Goal: Task Accomplishment & Management: Manage account settings

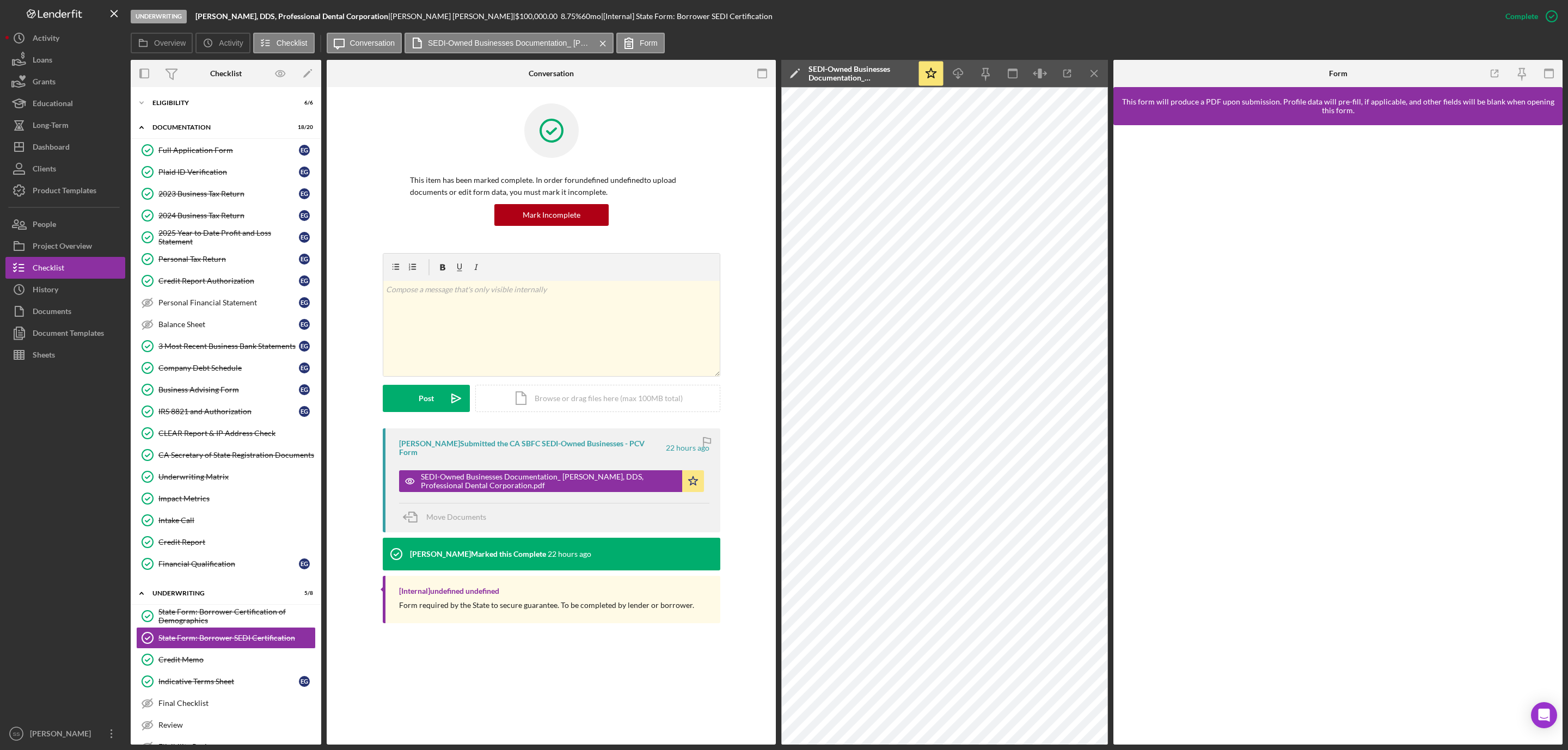
scroll to position [85, 0]
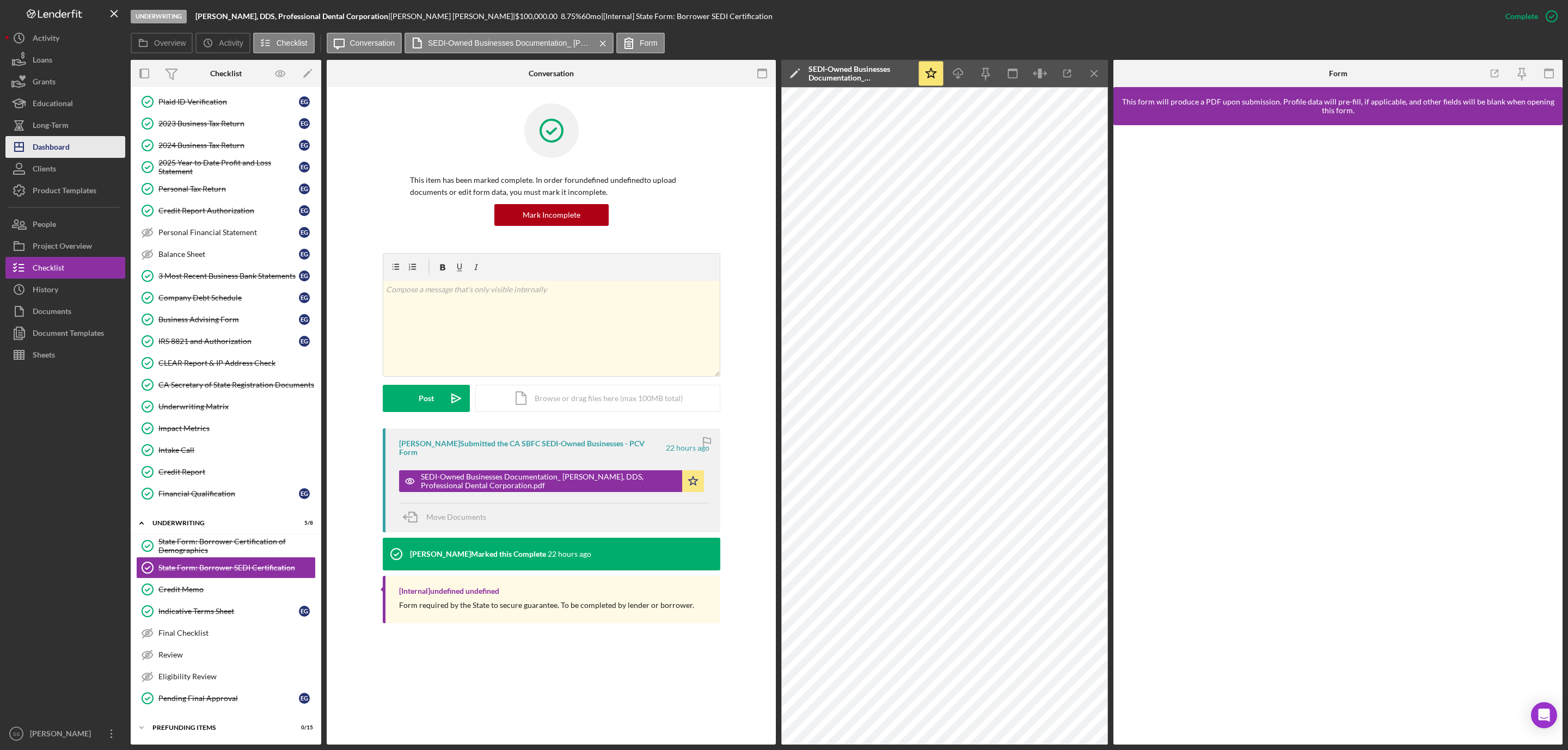
click at [70, 144] on button "Icon/Dashboard Dashboard" at bounding box center [65, 146] width 120 height 22
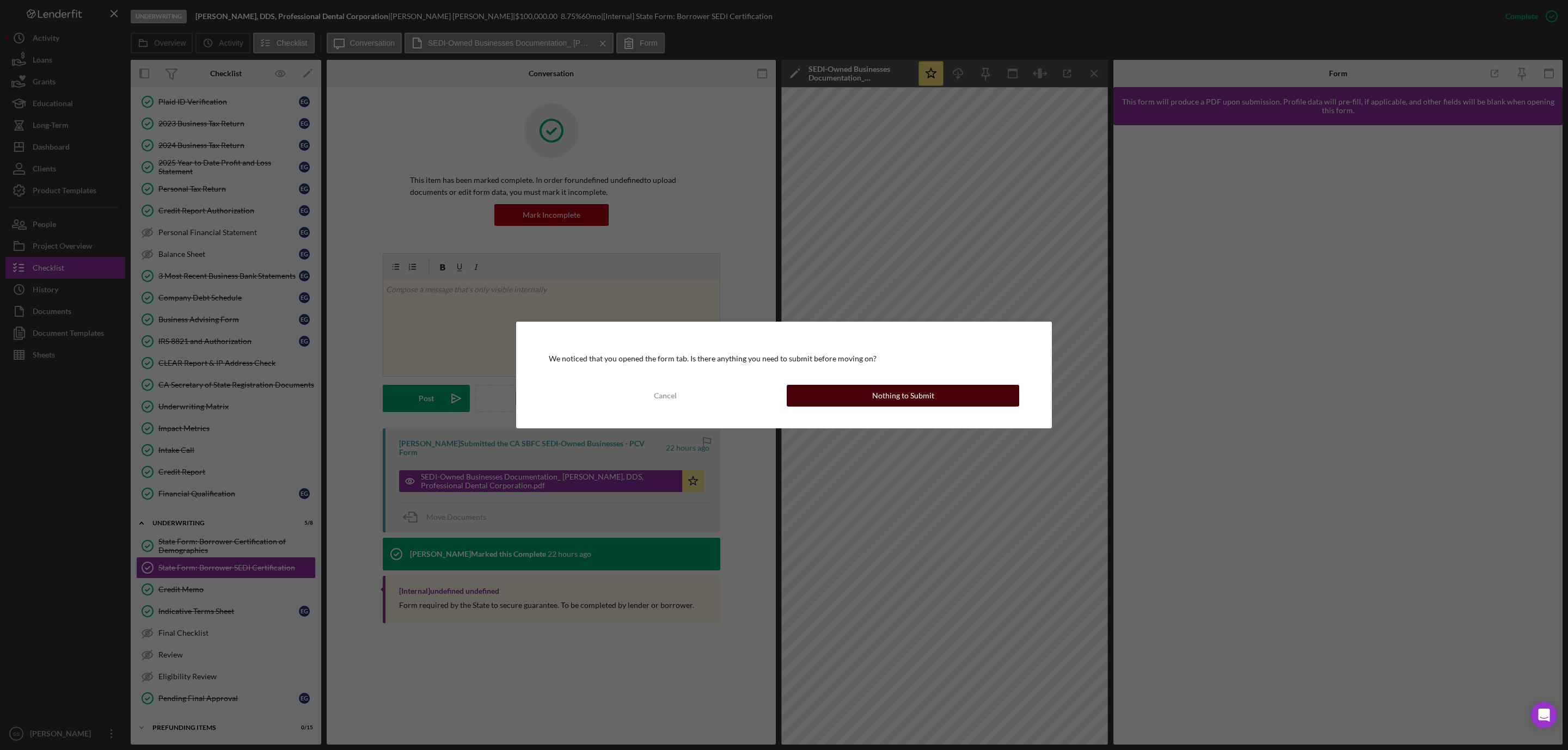
click at [944, 395] on button "Nothing to Submit" at bounding box center [903, 396] width 232 height 22
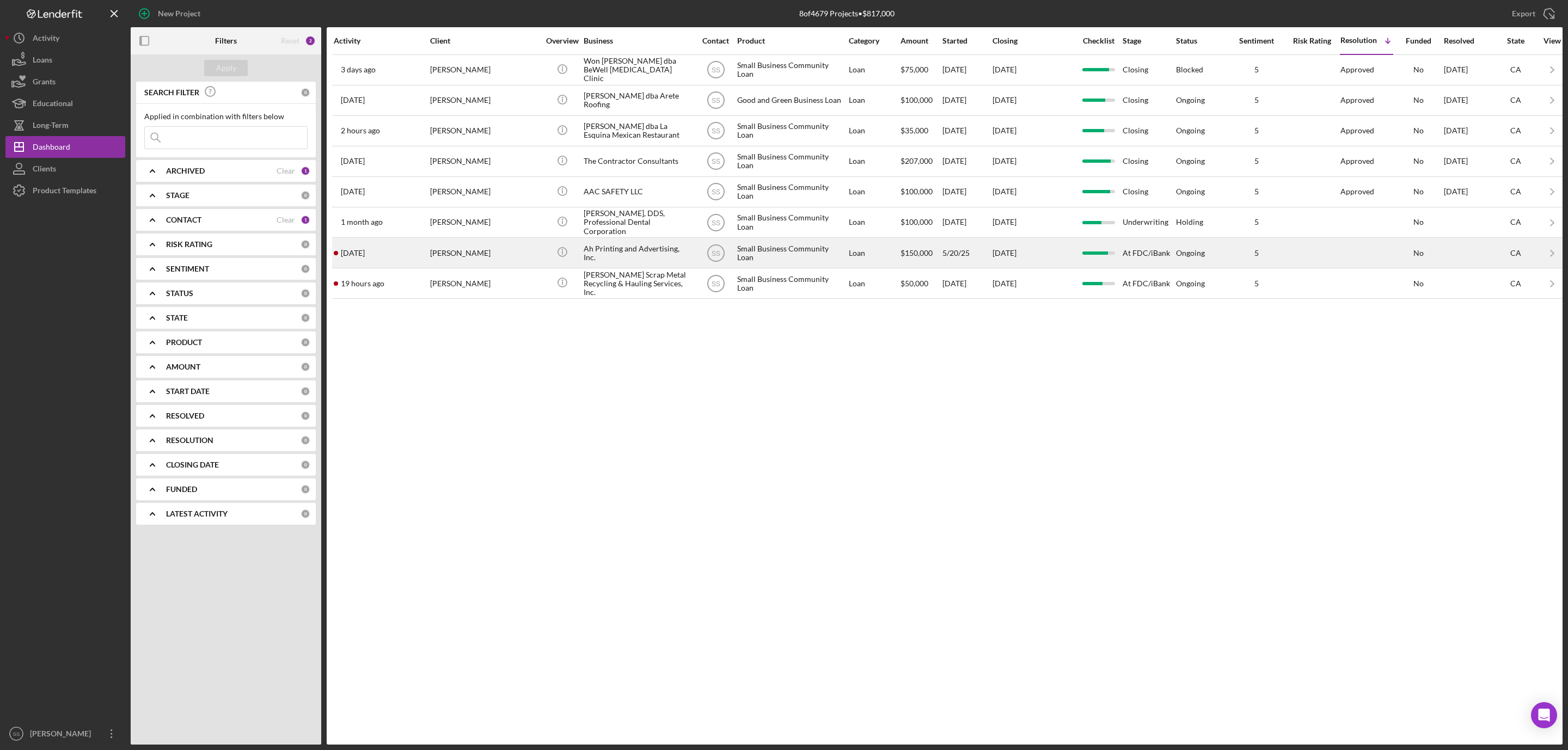
click at [629, 263] on div "Ah Printing and Advertising, Inc." at bounding box center [638, 253] width 109 height 29
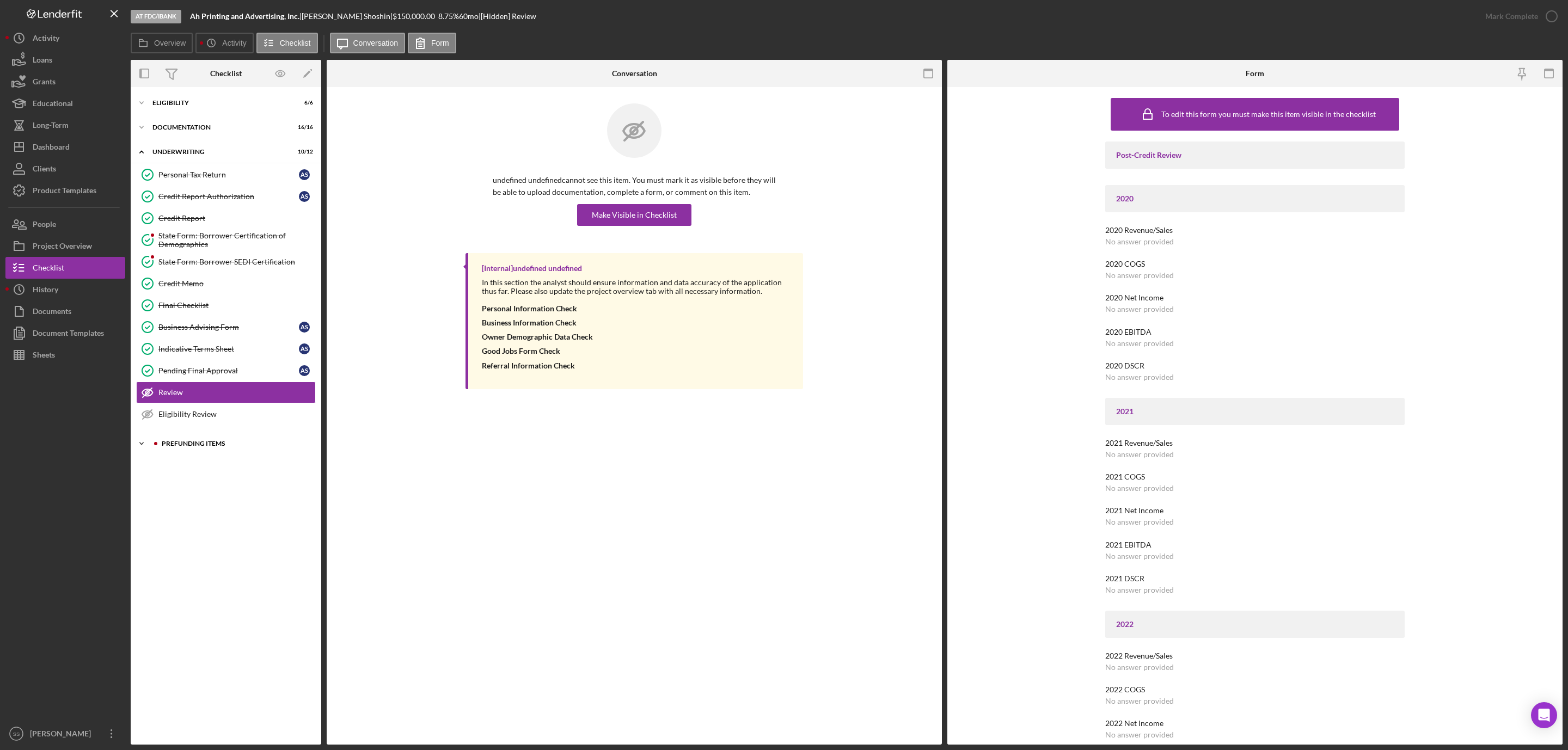
click at [194, 447] on div "Prefunding Items" at bounding box center [234, 443] width 146 height 6
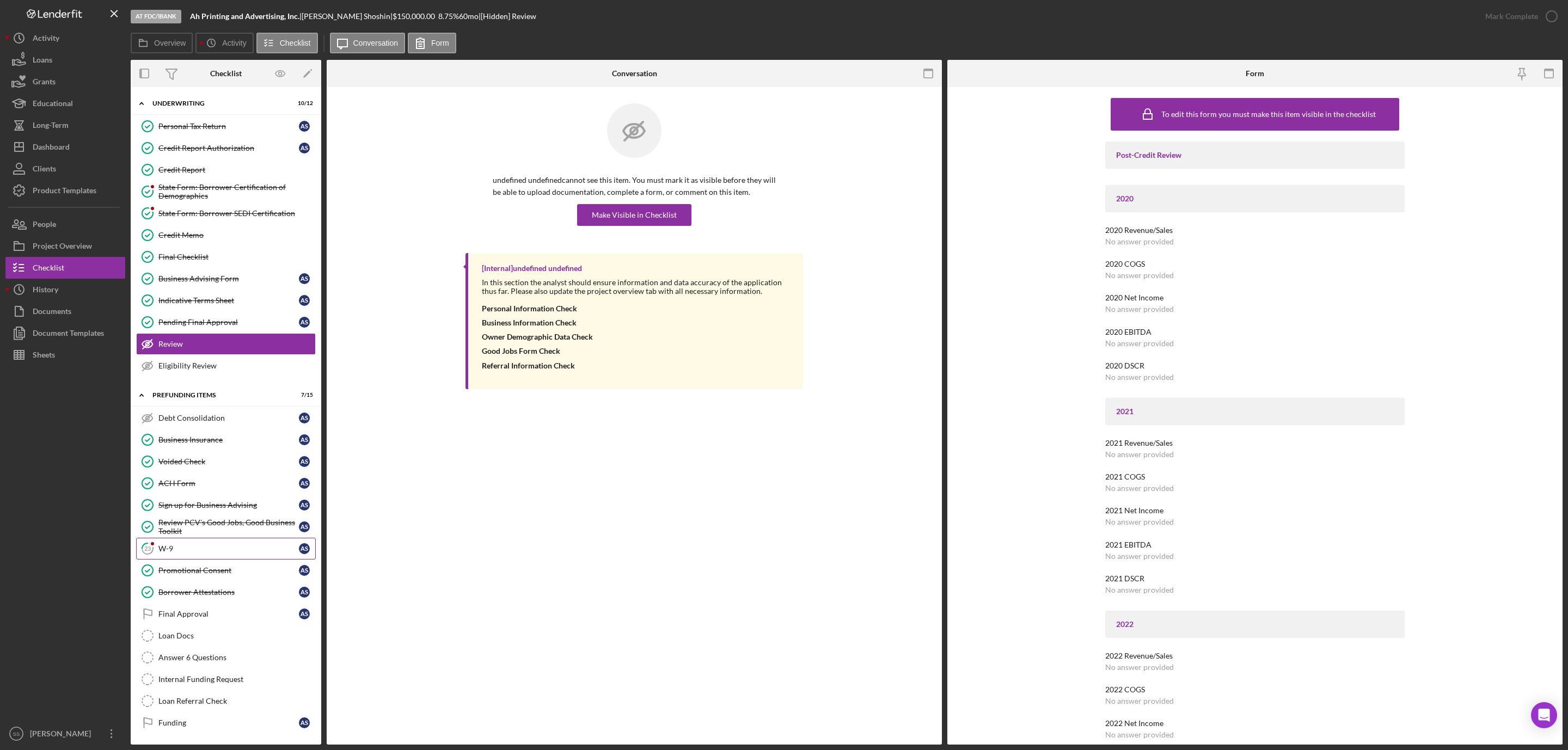
click at [215, 550] on link "23 W-9 A S" at bounding box center [225, 549] width 179 height 22
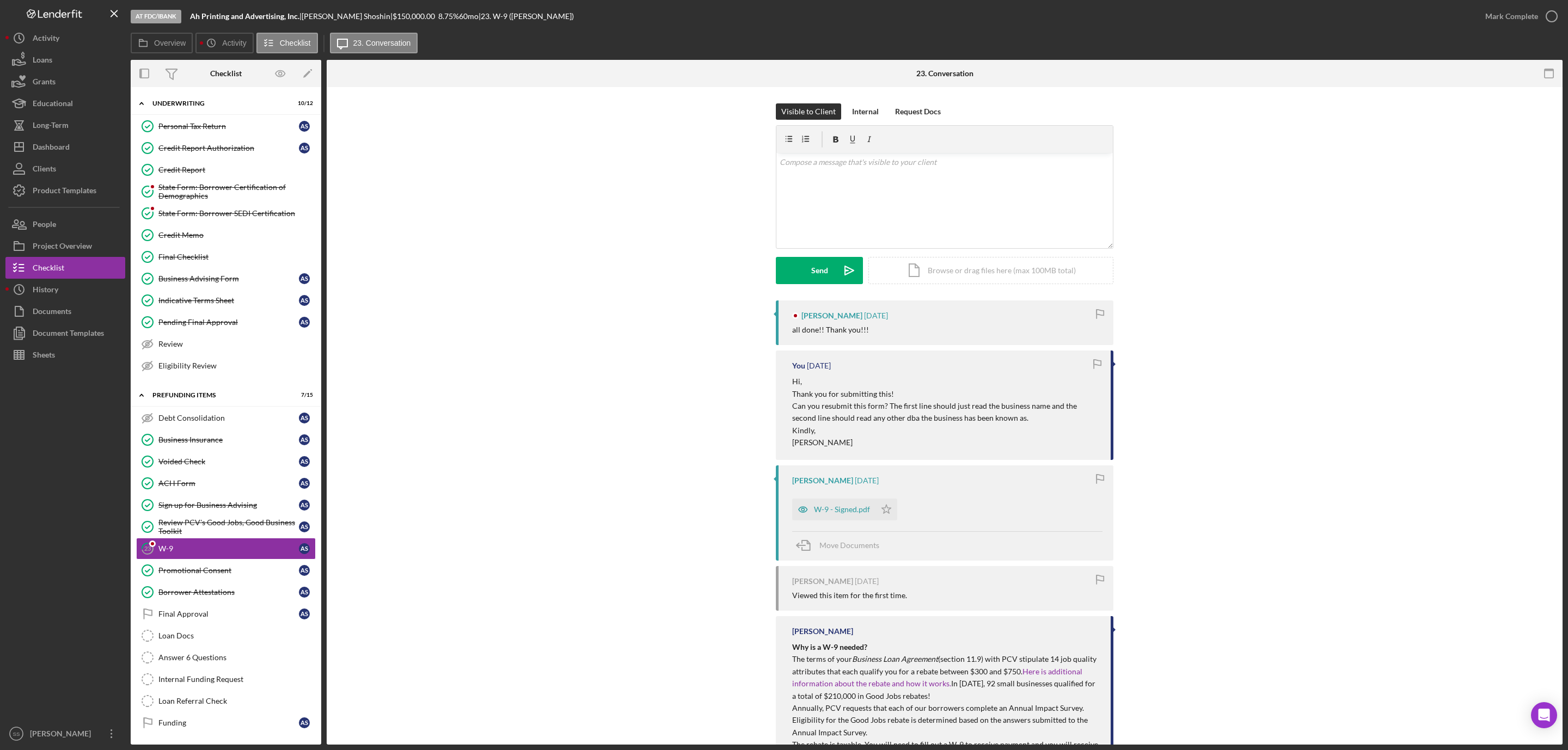
scroll to position [63, 0]
click at [836, 524] on div "[PERSON_NAME] [DATE] W-9 - Signed.pdf Icon/Star Move Documents" at bounding box center [944, 513] width 337 height 95
click at [833, 507] on div "W-9 - Signed.pdf" at bounding box center [841, 509] width 56 height 9
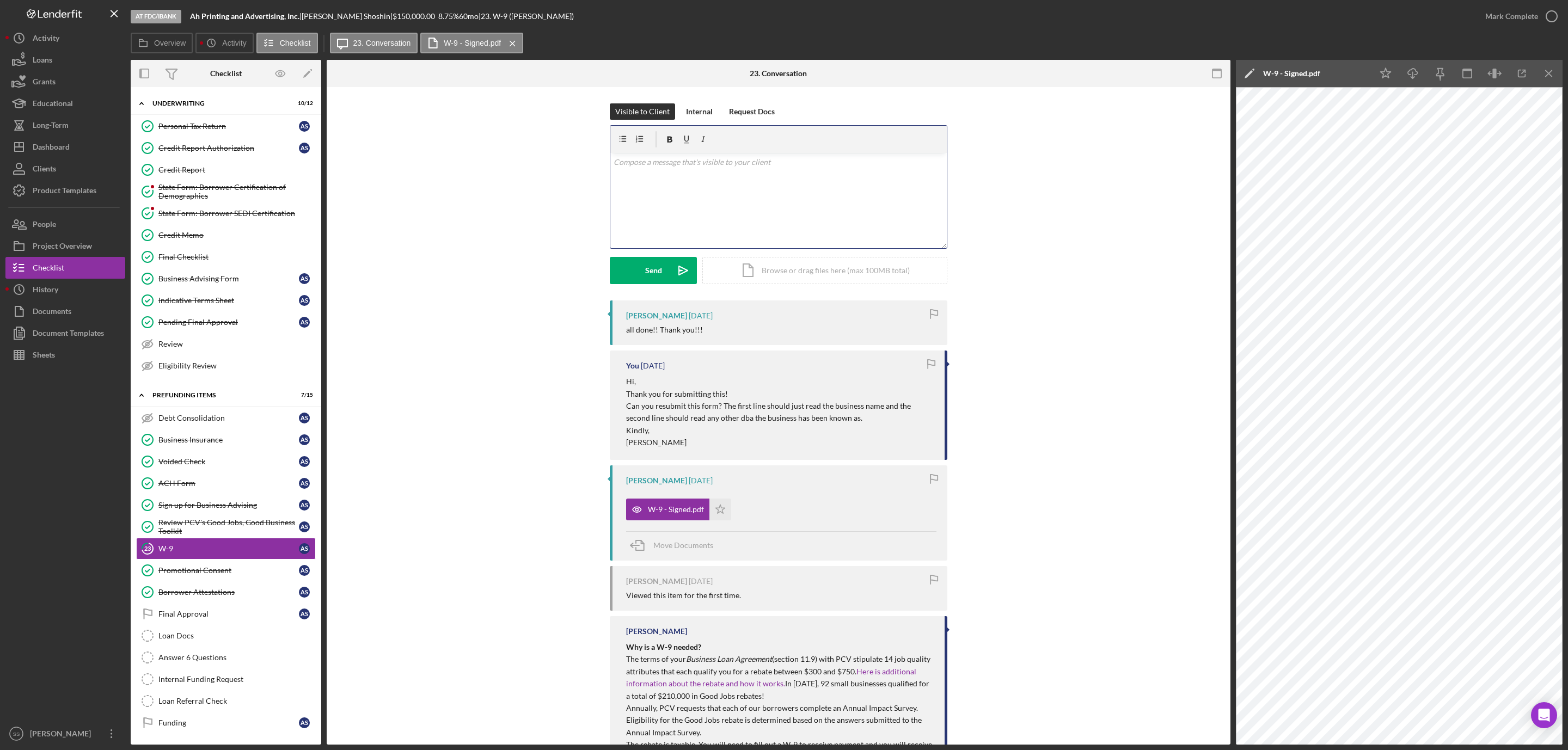
click at [730, 219] on div "v Color teal Color pink Remove color Add row above Add row below Add column bef…" at bounding box center [778, 200] width 336 height 95
click at [634, 272] on button "Send Icon/icon-invite-send" at bounding box center [653, 271] width 87 height 28
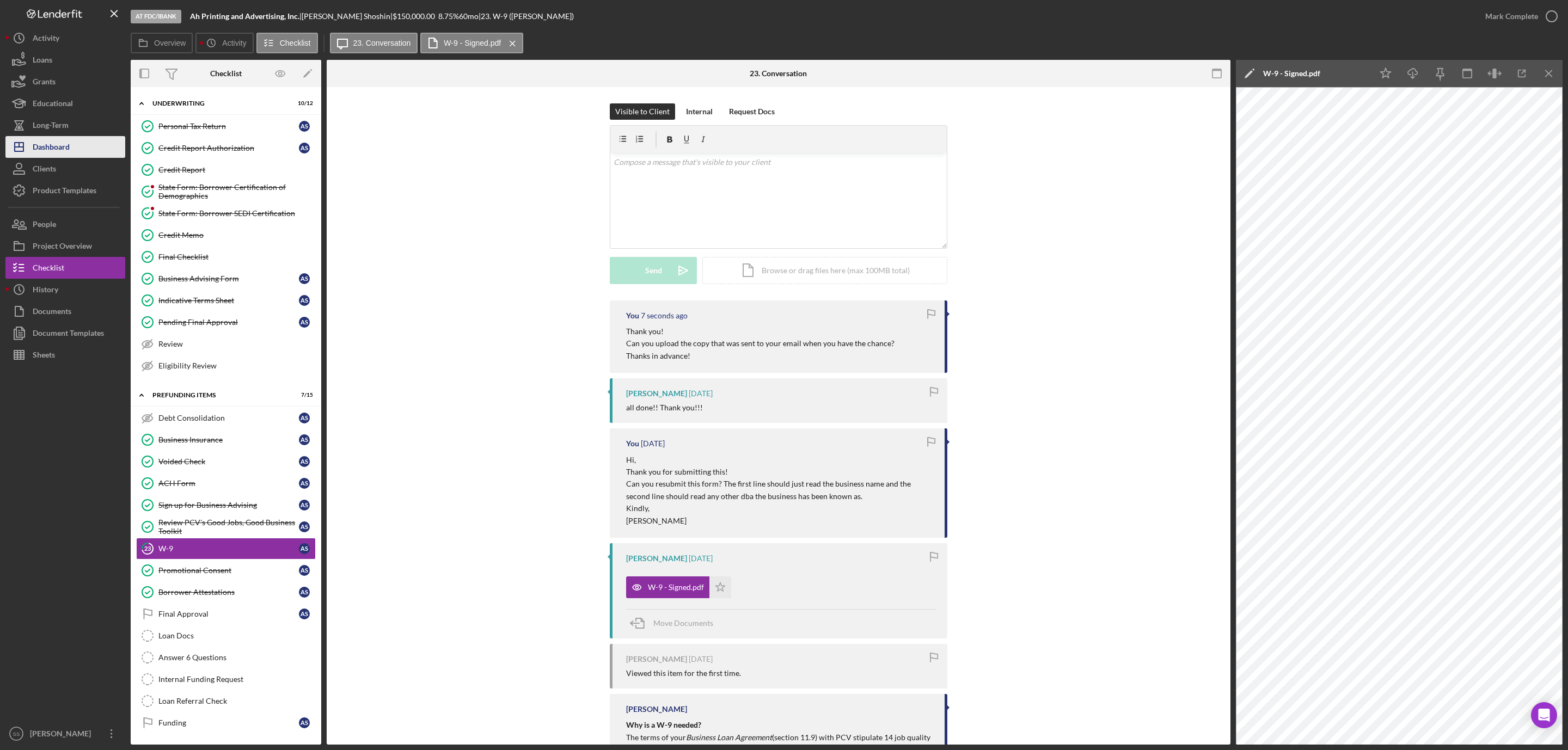
click at [56, 149] on div "Dashboard" at bounding box center [51, 148] width 37 height 25
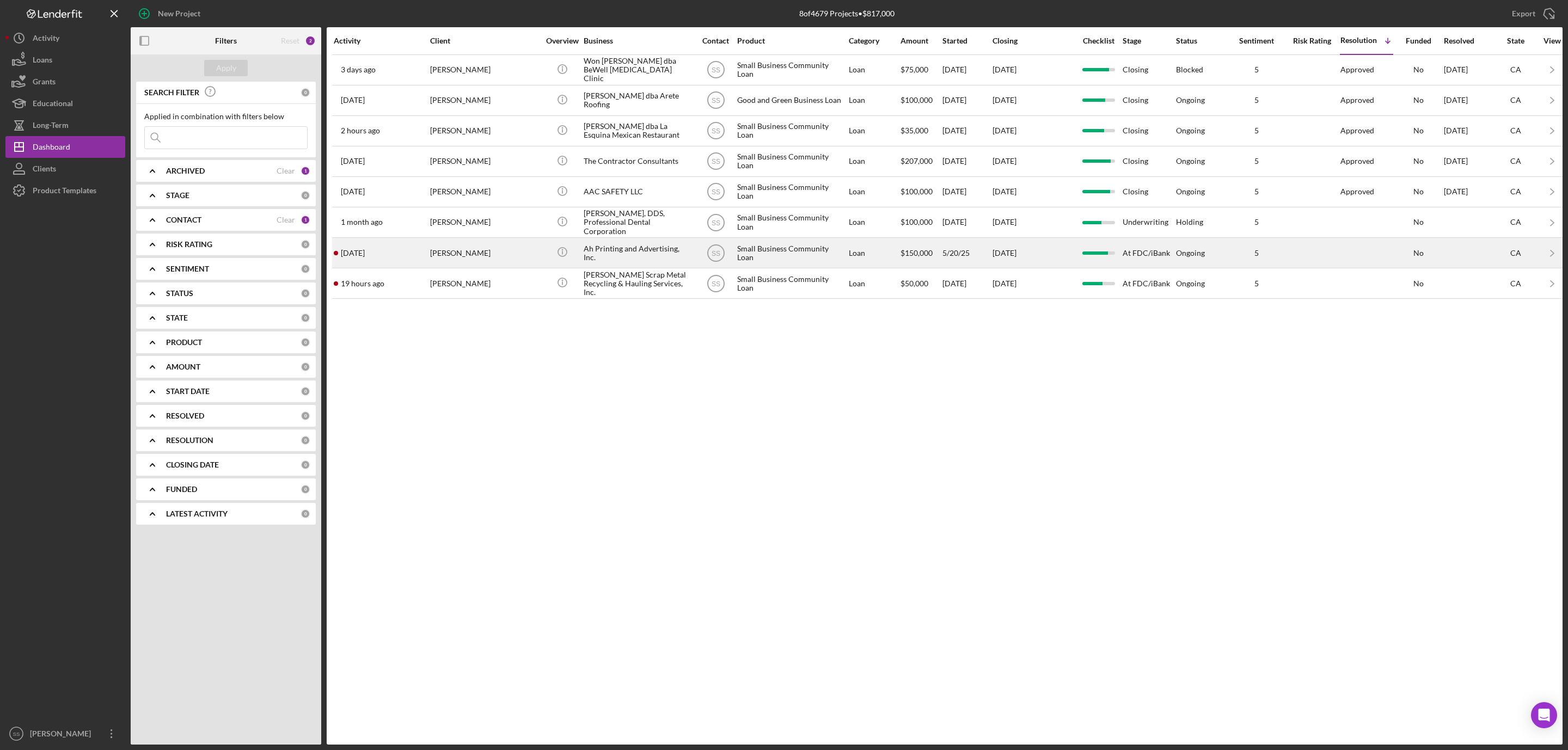
click at [486, 265] on div "[PERSON_NAME]" at bounding box center [485, 253] width 109 height 29
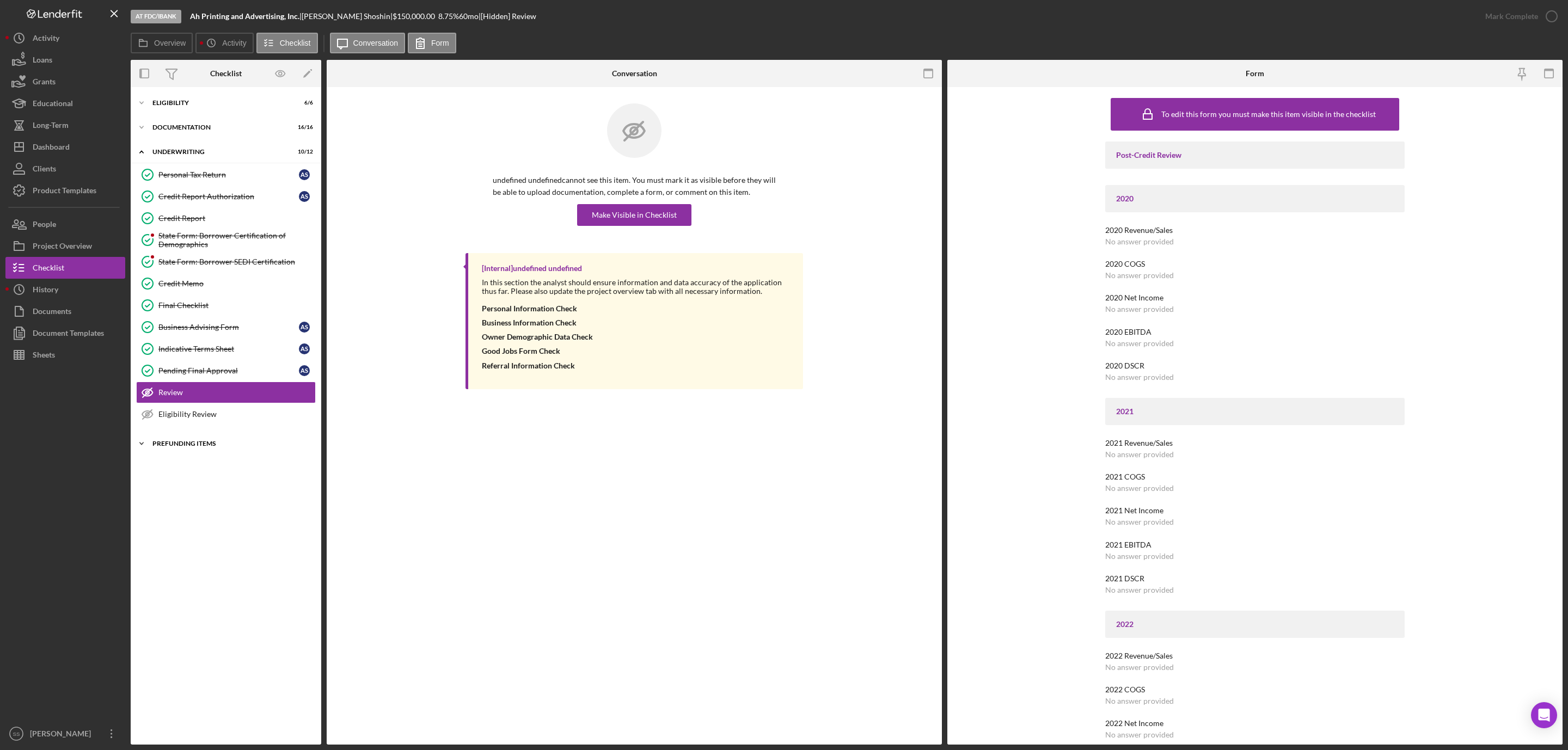
click at [221, 447] on div "Prefunding Items" at bounding box center [230, 443] width 155 height 6
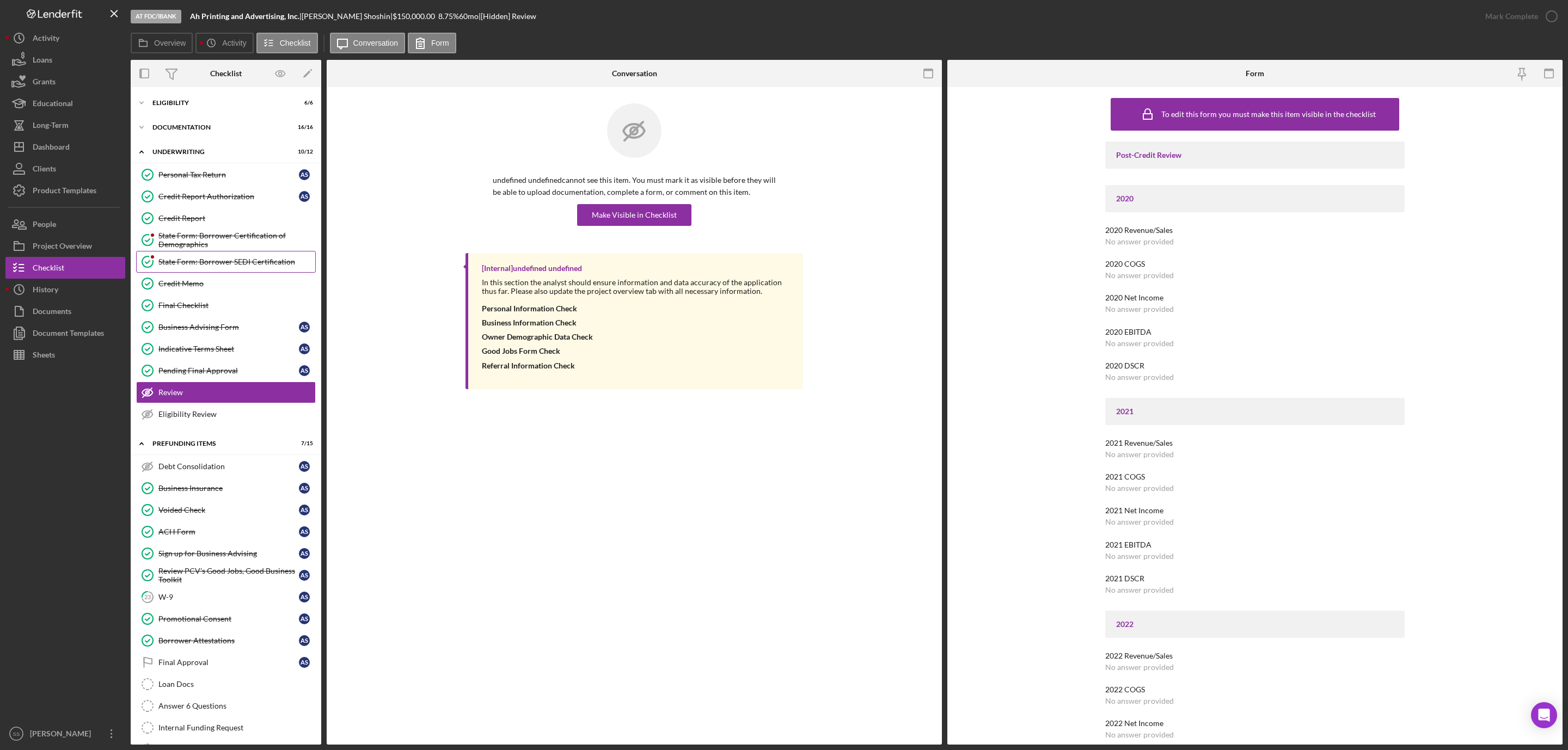
click at [205, 266] on div "State Form: Borrower SEDI Certification" at bounding box center [237, 262] width 157 height 9
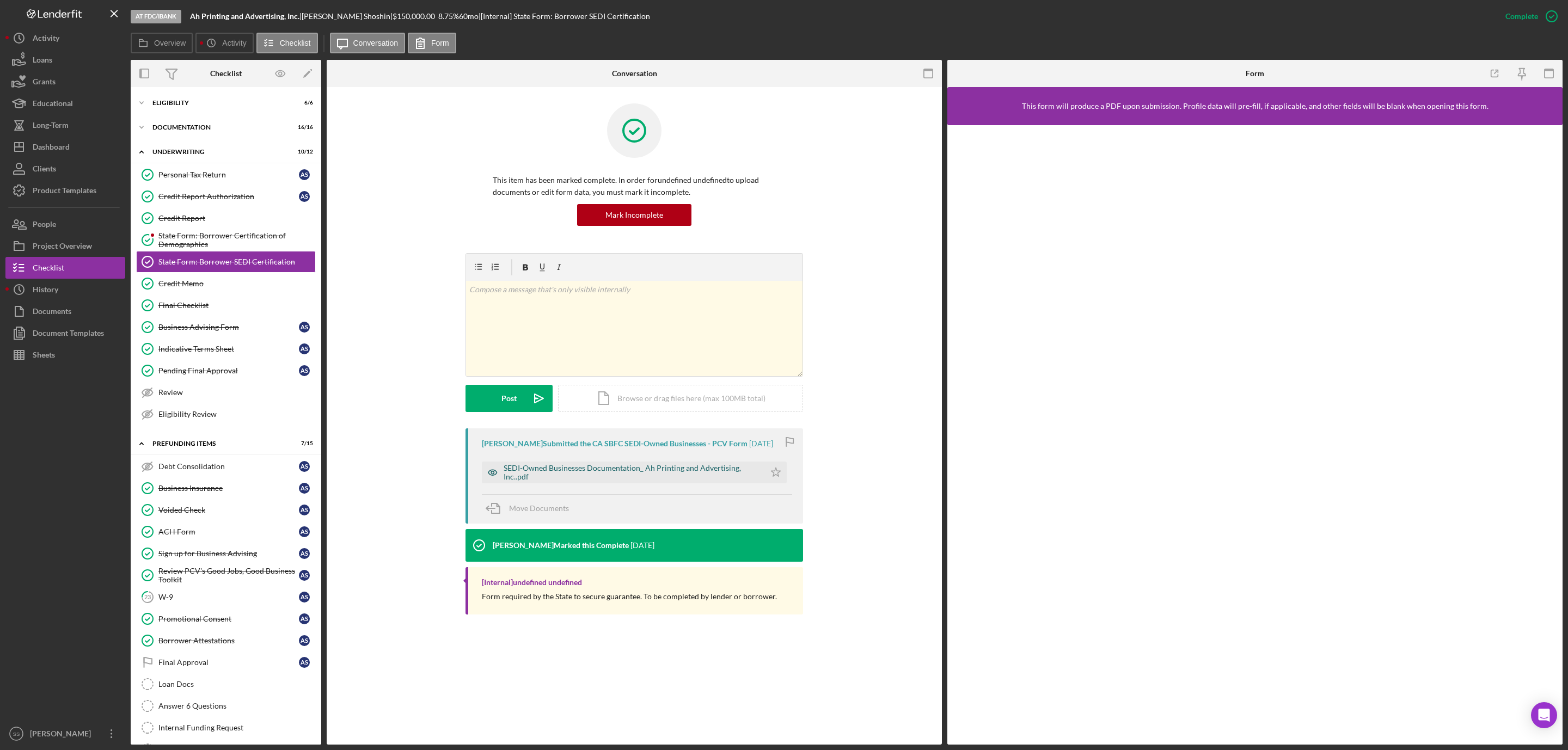
click at [610, 470] on div "SEDI-Owned Businesses Documentation_ Ah Printing and Advertising, Inc..pdf" at bounding box center [632, 473] width 256 height 18
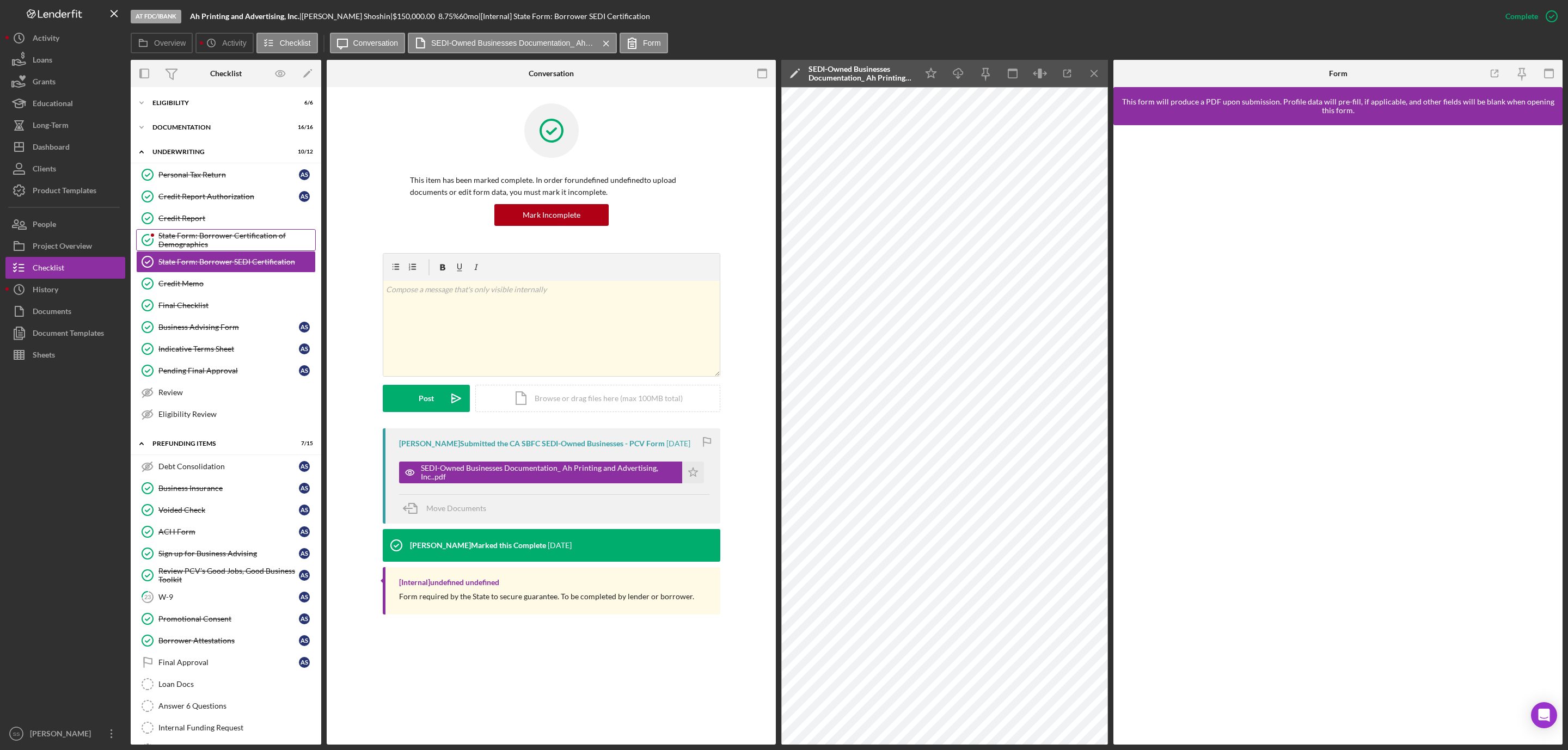
click at [200, 241] on div "State Form: Borrower Certification of Demographics" at bounding box center [237, 241] width 157 height 18
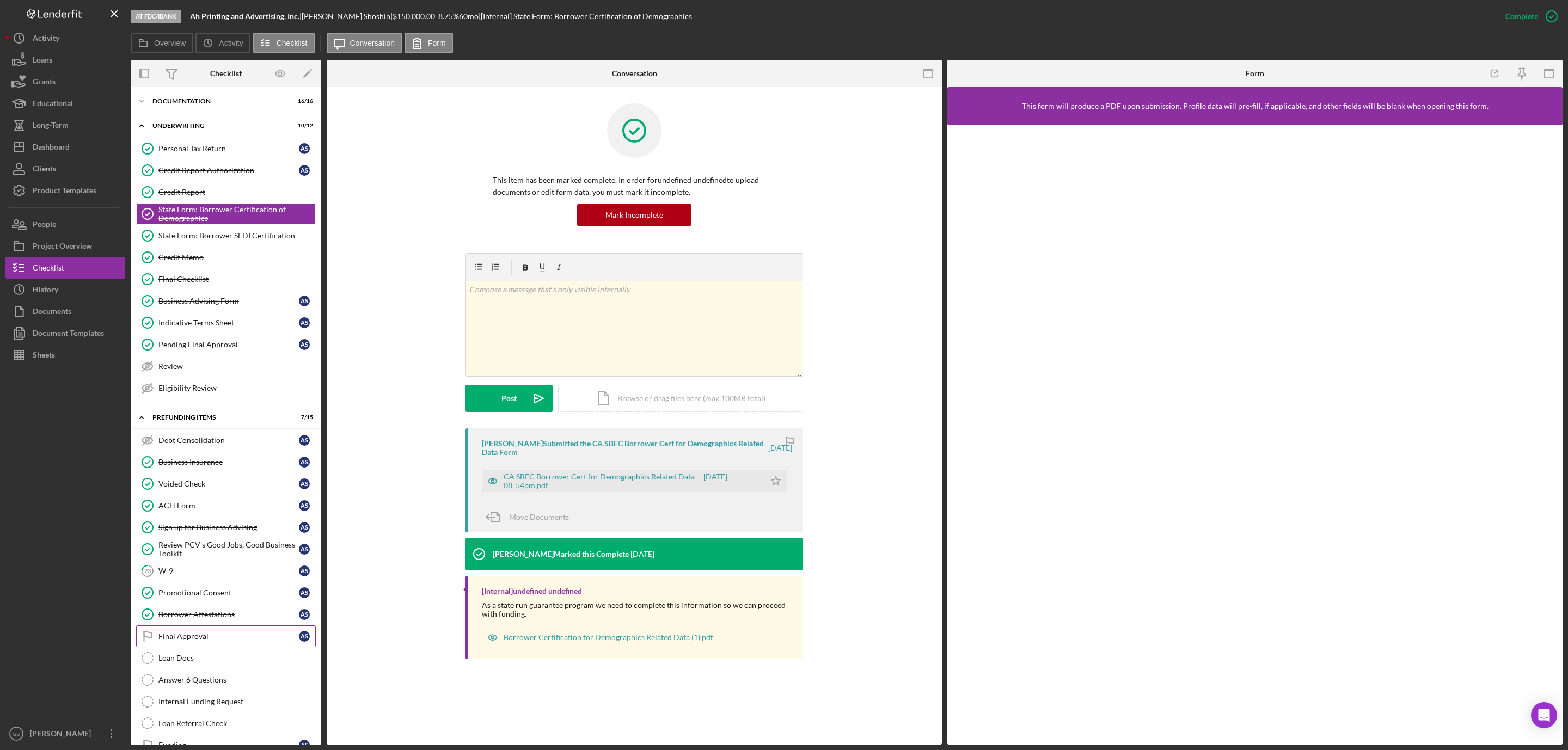
scroll to position [63, 0]
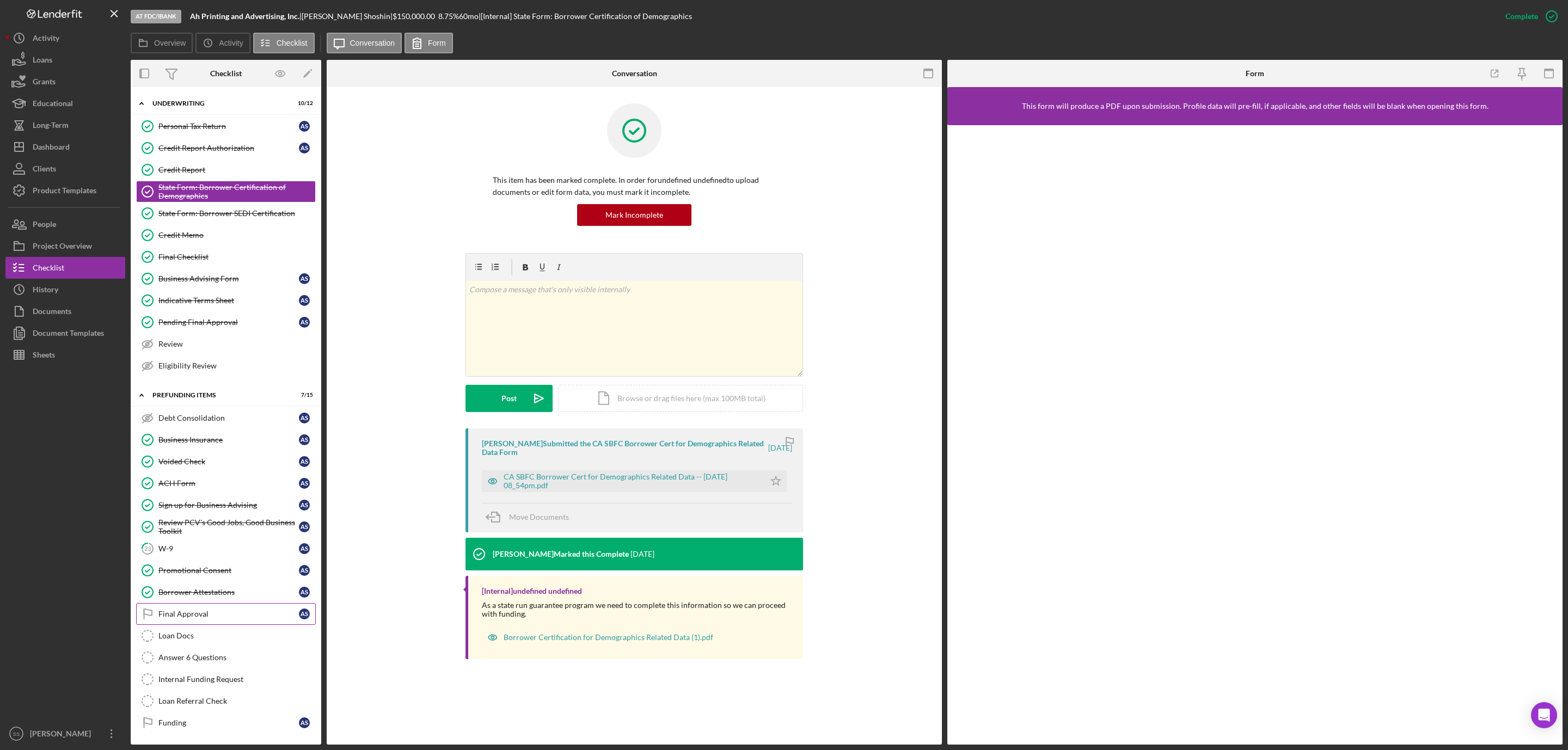
click at [178, 618] on link "Final Approval Final Approval A S" at bounding box center [225, 614] width 179 height 22
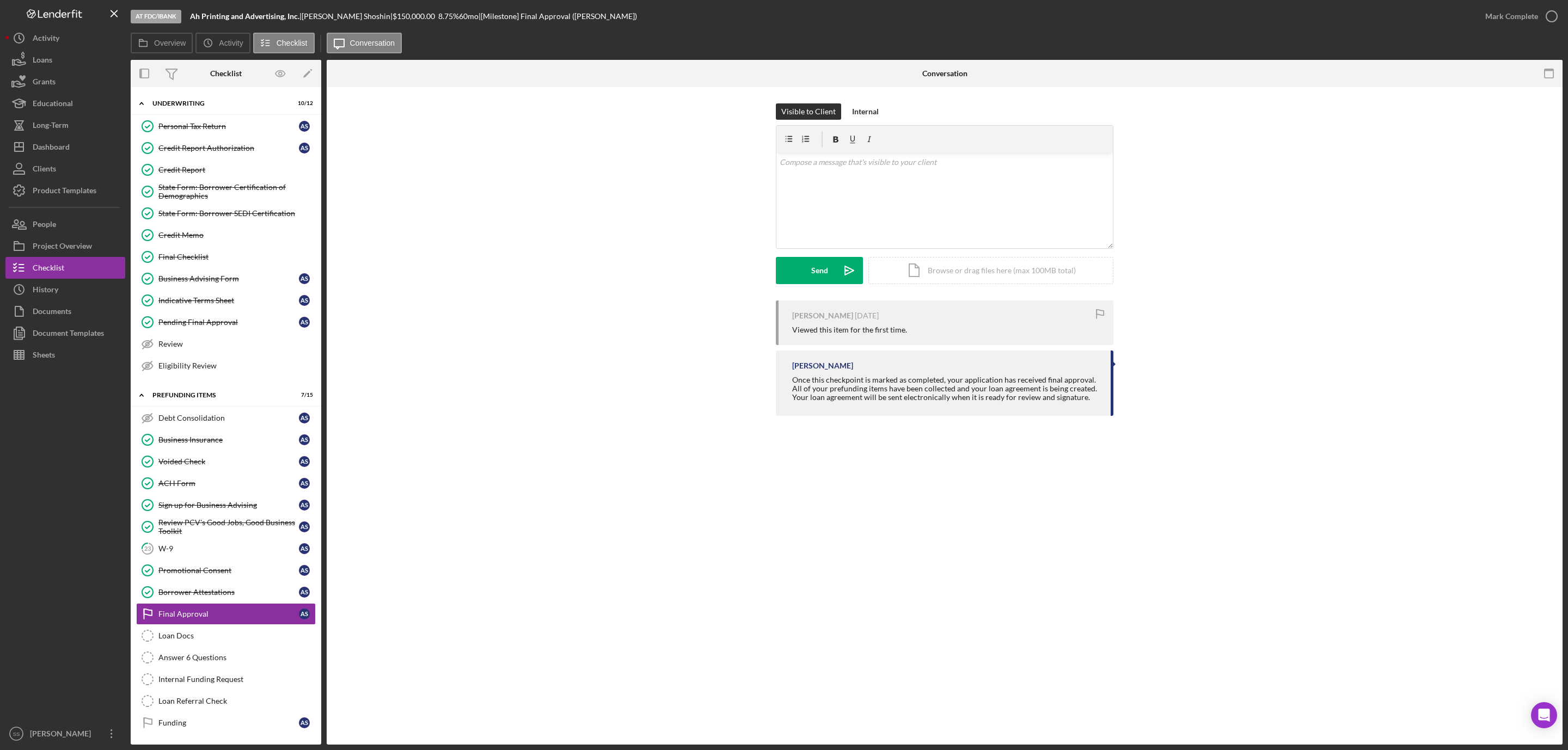
scroll to position [63, 0]
click at [1548, 21] on circle "button" at bounding box center [1551, 16] width 11 height 11
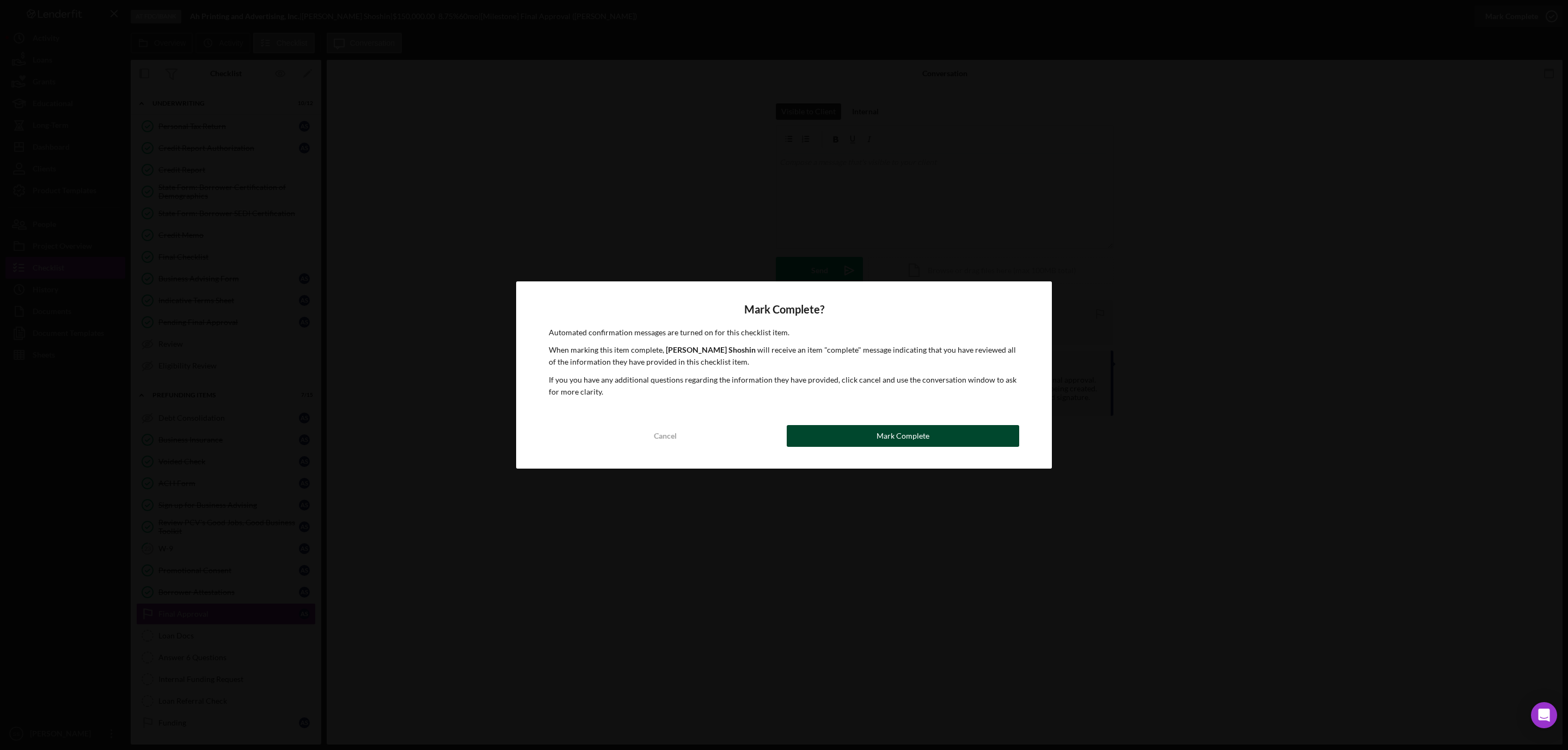
click at [864, 439] on button "Mark Complete" at bounding box center [903, 436] width 232 height 22
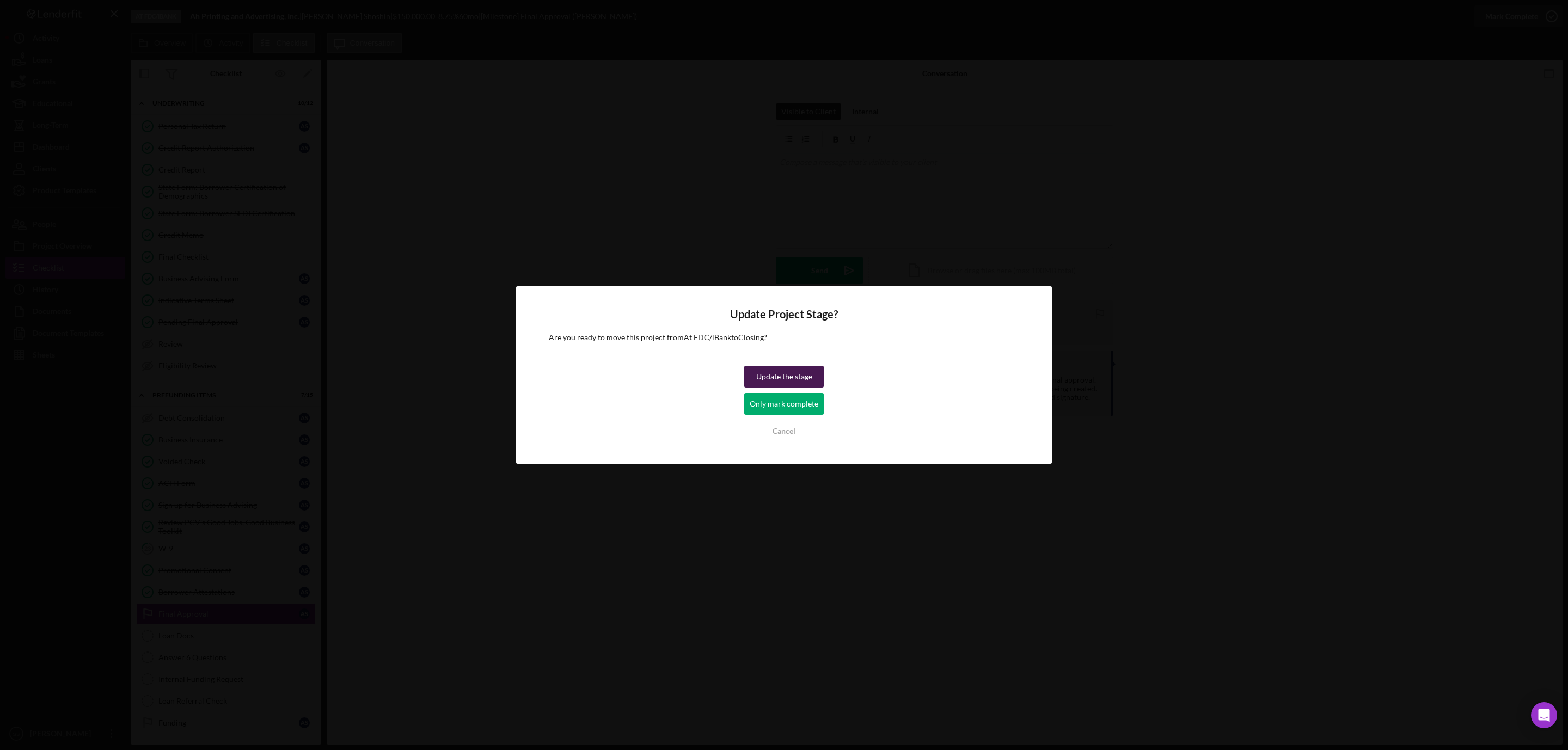
click at [795, 383] on div "Update the stage" at bounding box center [784, 376] width 56 height 22
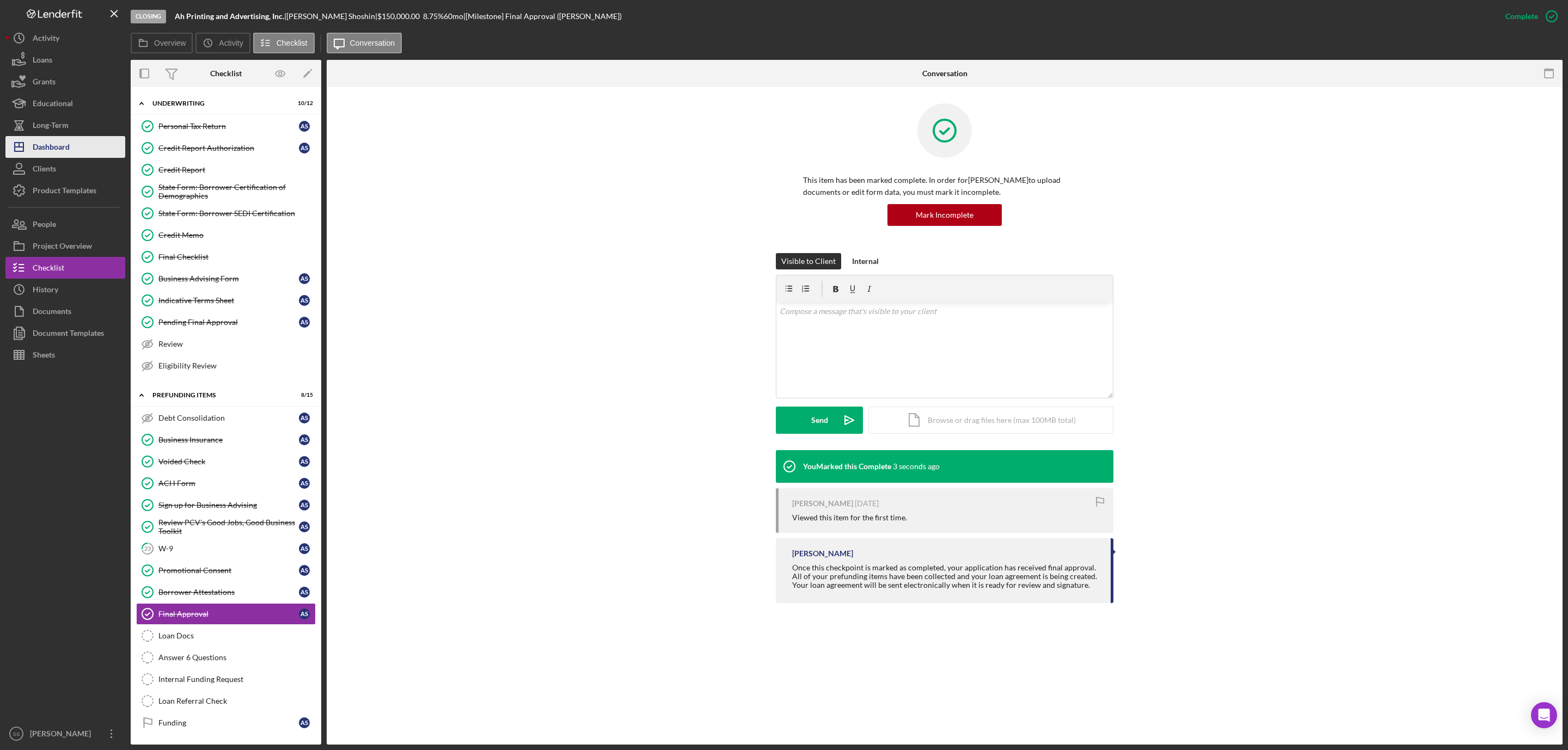
click at [59, 147] on div "Dashboard" at bounding box center [51, 148] width 37 height 25
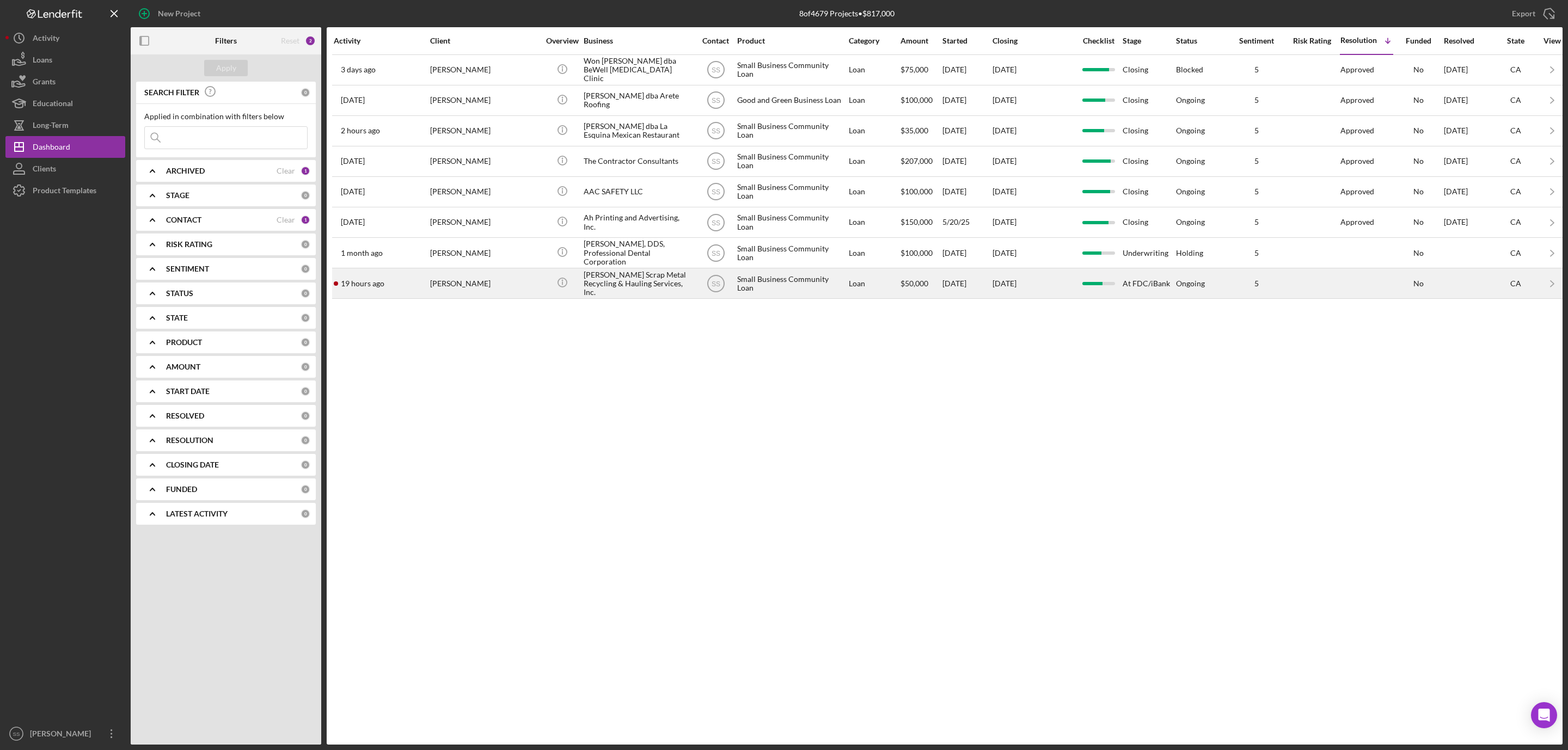
click at [538, 286] on div "[PERSON_NAME]" at bounding box center [485, 283] width 109 height 29
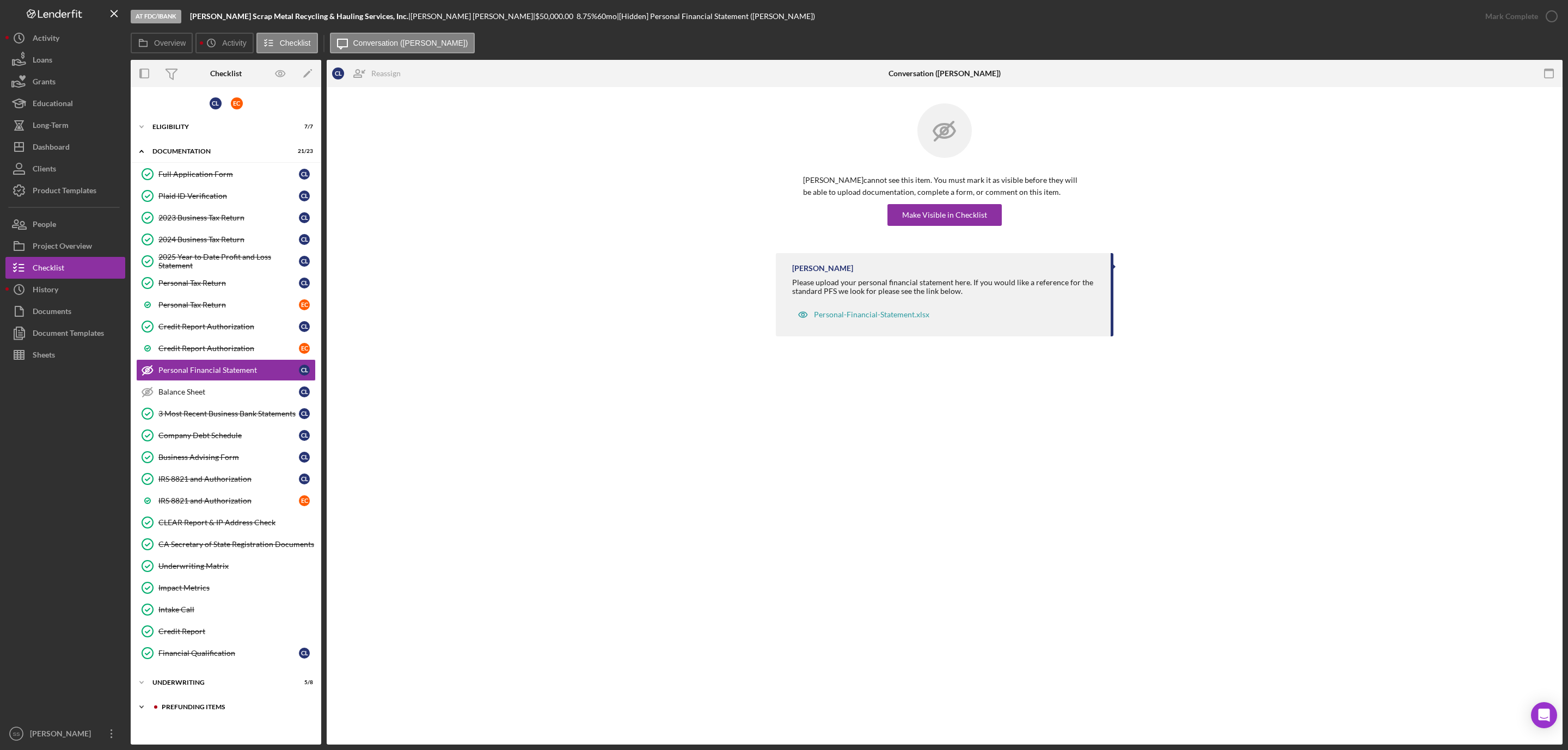
click at [167, 711] on div "Prefunding Items" at bounding box center [234, 707] width 146 height 6
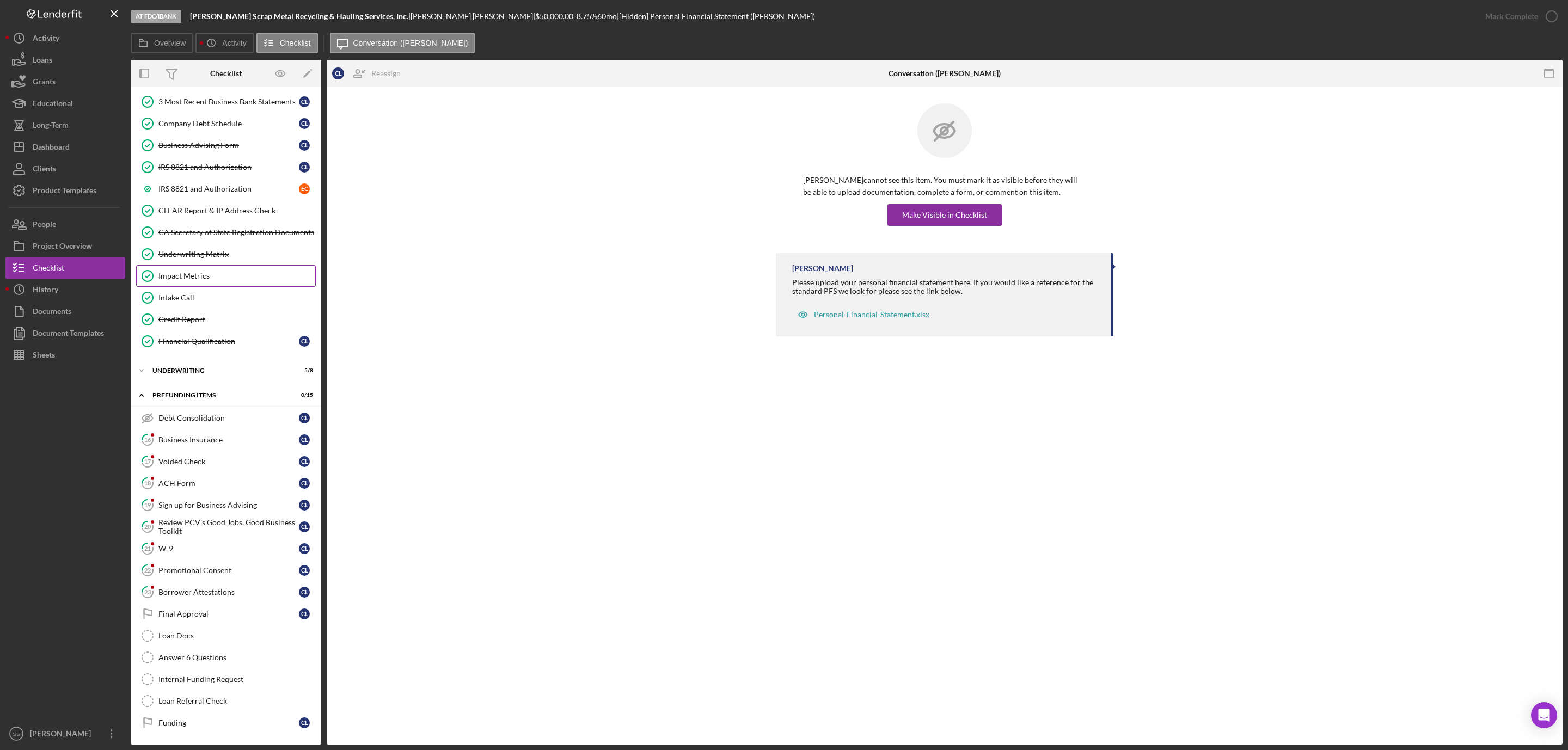
scroll to position [332, 0]
click at [200, 414] on div "Debt Consolidation" at bounding box center [229, 418] width 140 height 9
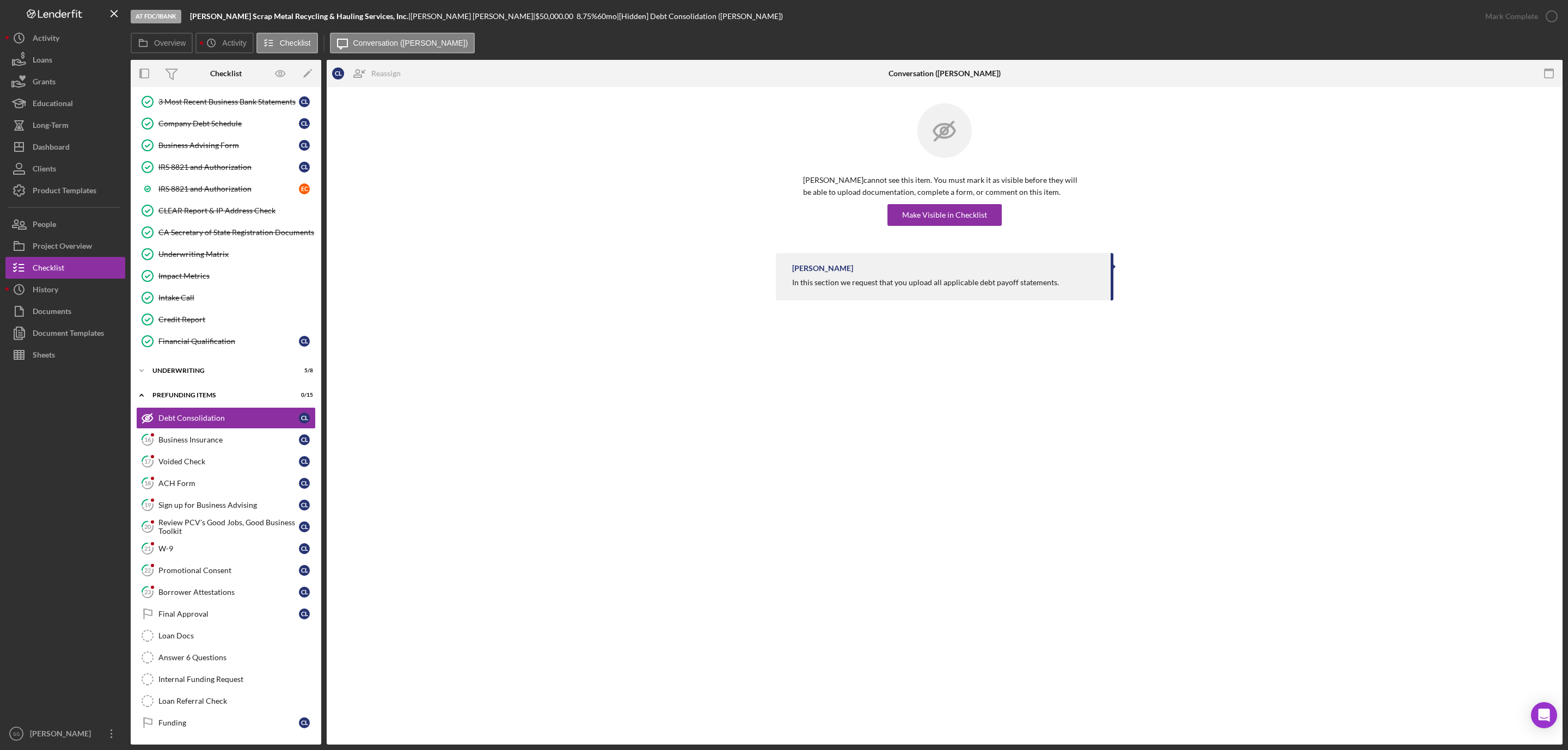
scroll to position [332, 0]
click at [959, 214] on div "Make Visible in Checklist" at bounding box center [945, 215] width 85 height 22
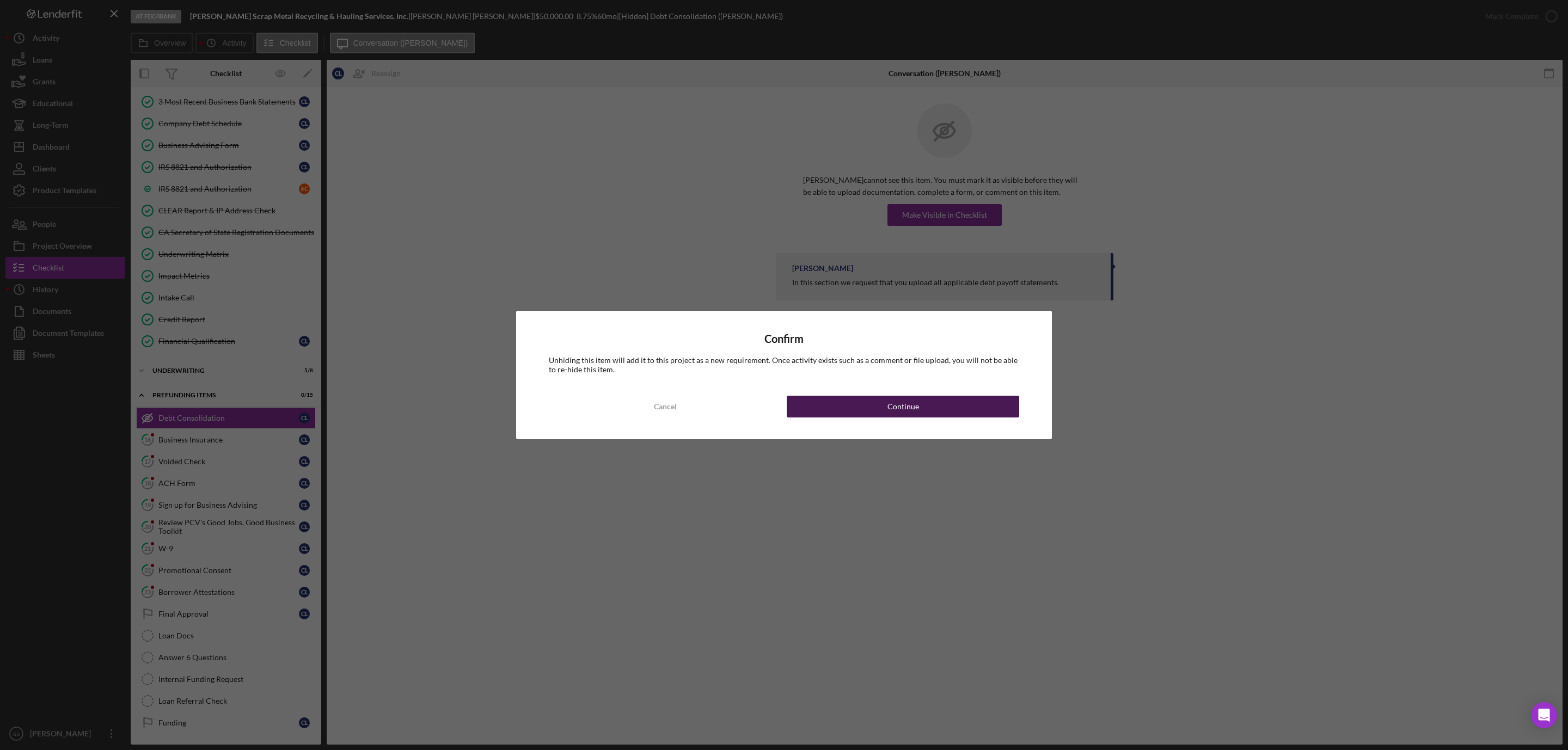
click at [862, 415] on button "Continue" at bounding box center [903, 407] width 232 height 22
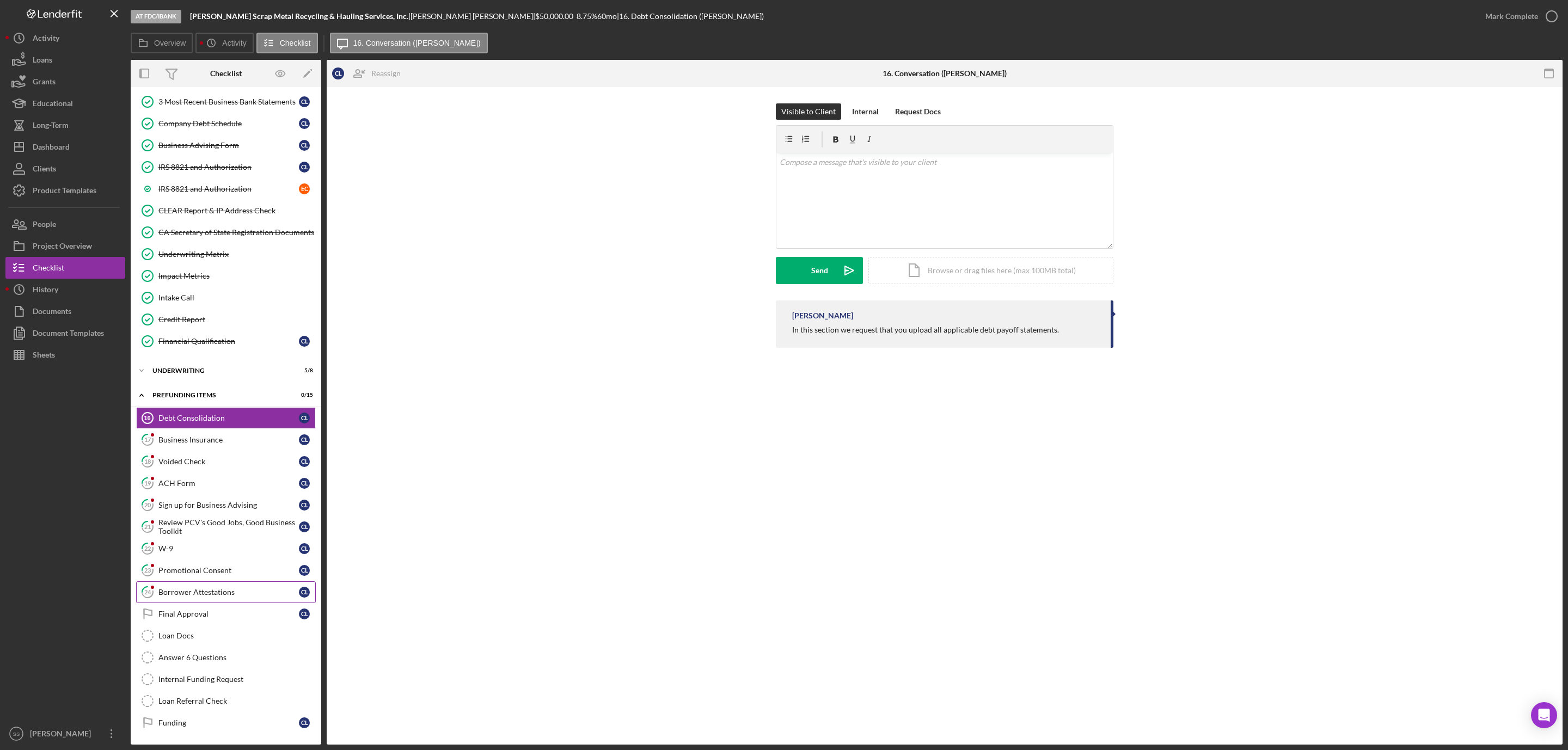
click at [231, 595] on link "24 Borrower Attestations C L" at bounding box center [225, 592] width 179 height 22
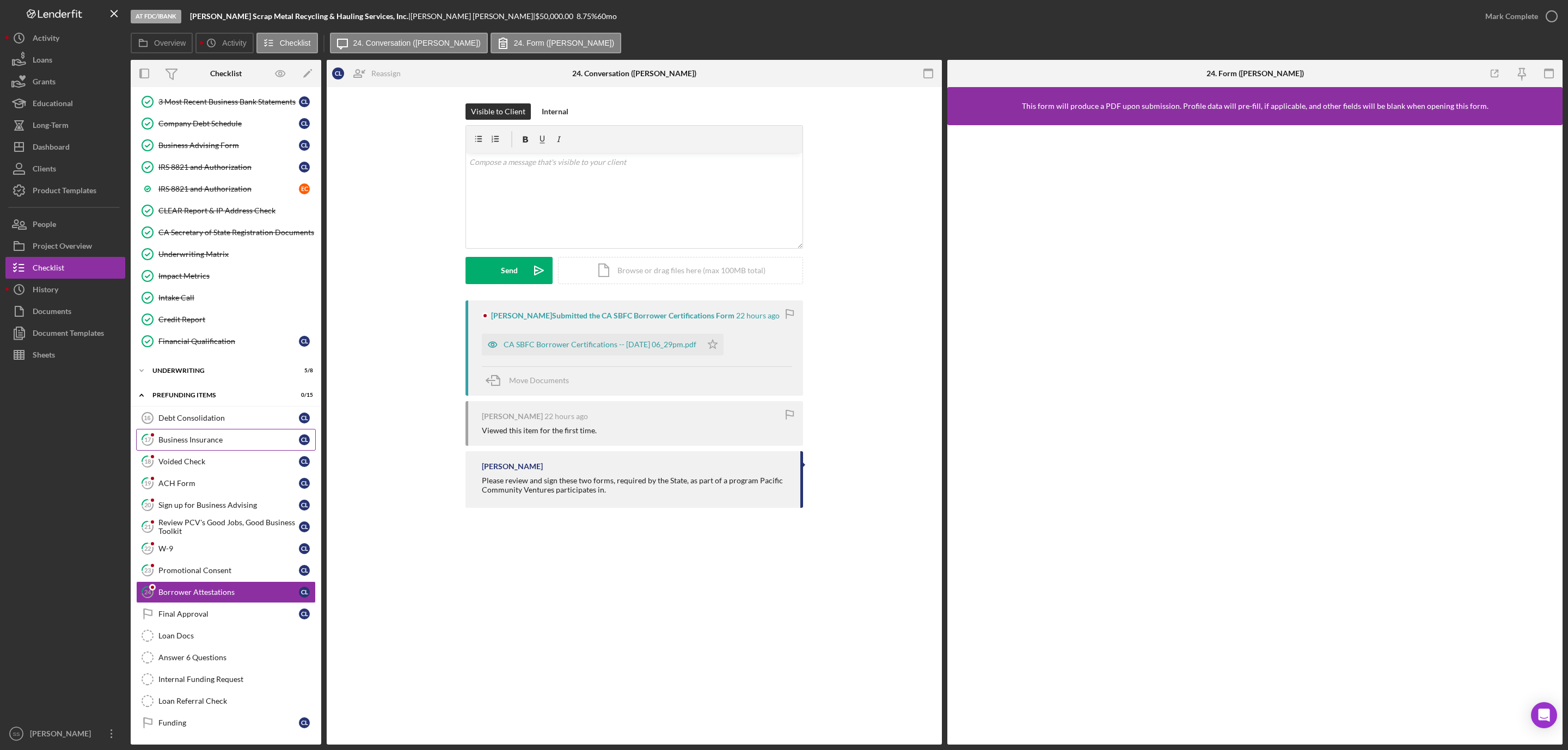
scroll to position [332, 0]
click at [515, 350] on div "CA SBFC Borrower Certifications -- [DATE] 06_29pm.pdf" at bounding box center [592, 344] width 220 height 22
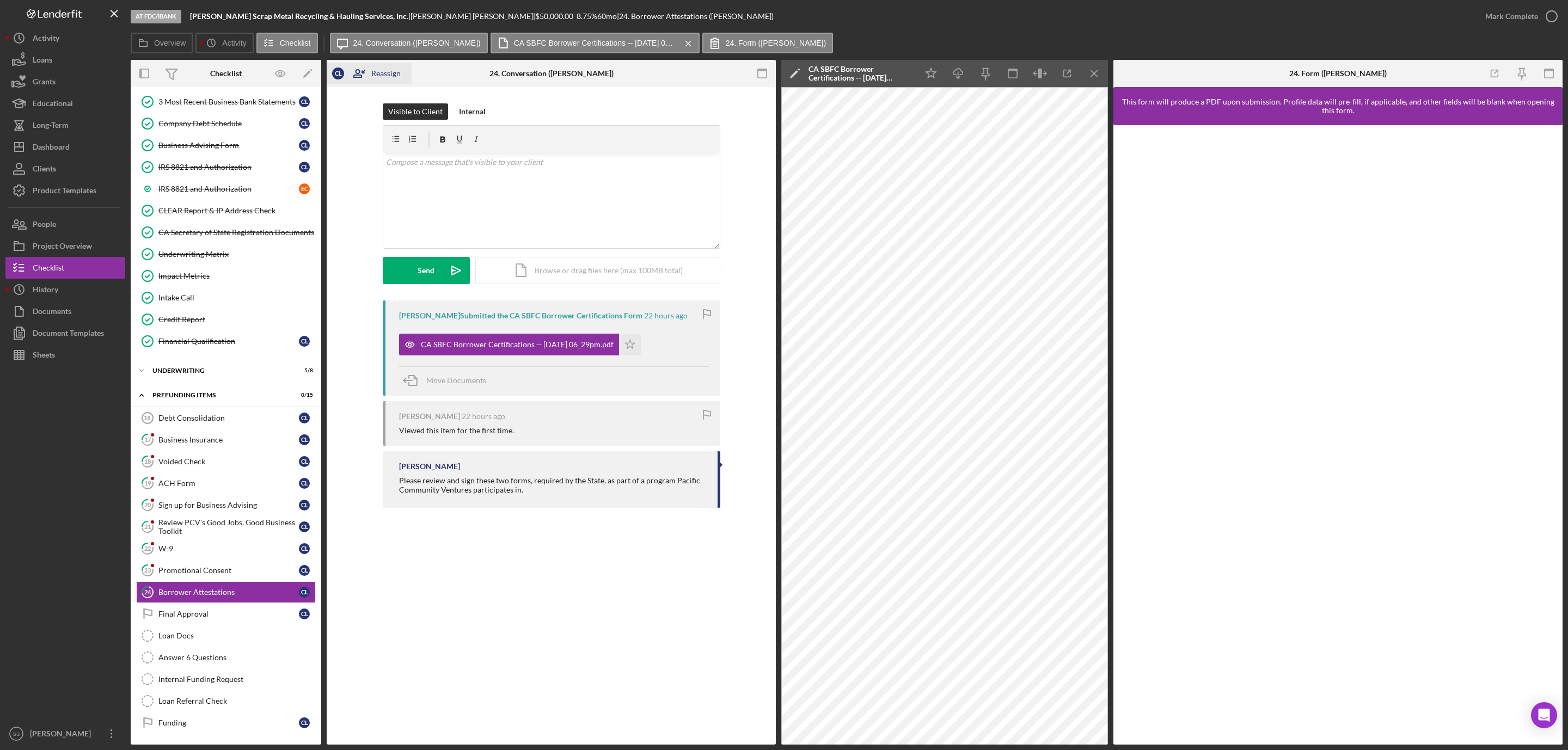
click at [370, 75] on icon "button" at bounding box center [358, 73] width 28 height 28
click at [368, 123] on div "E C [PERSON_NAME]" at bounding box center [396, 122] width 146 height 22
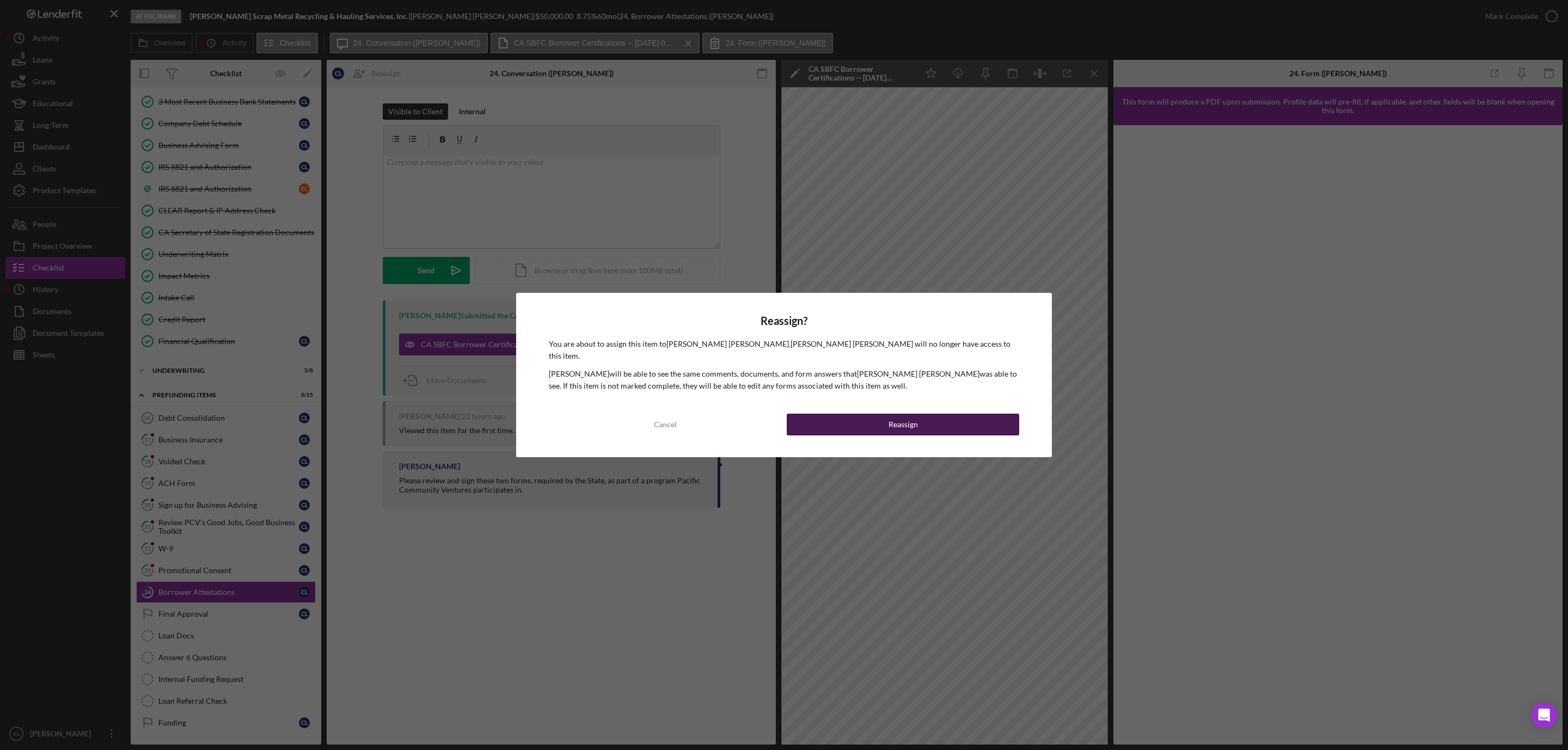
click at [876, 421] on button "Reassign" at bounding box center [903, 424] width 232 height 22
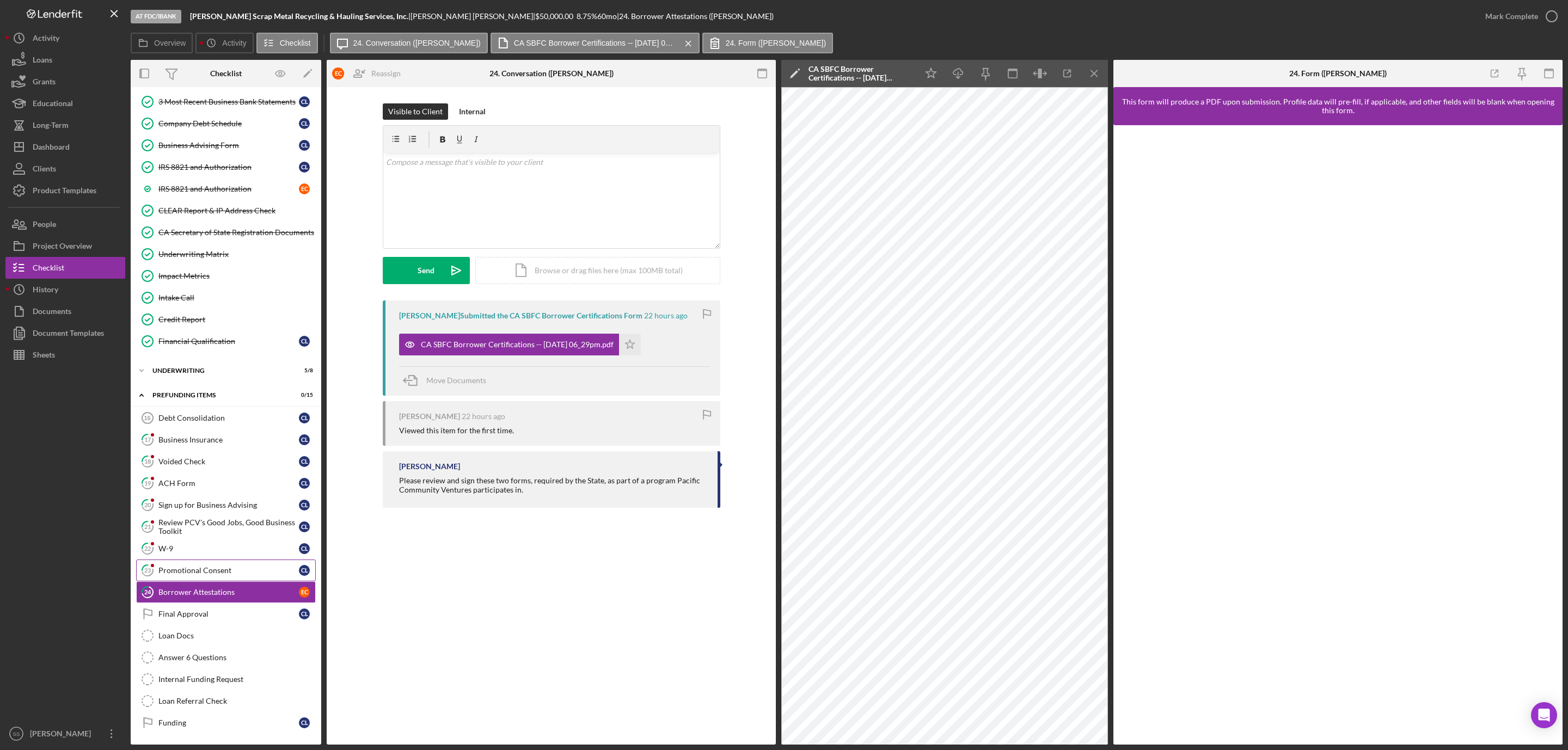
click at [214, 569] on div "Promotional Consent" at bounding box center [229, 571] width 140 height 9
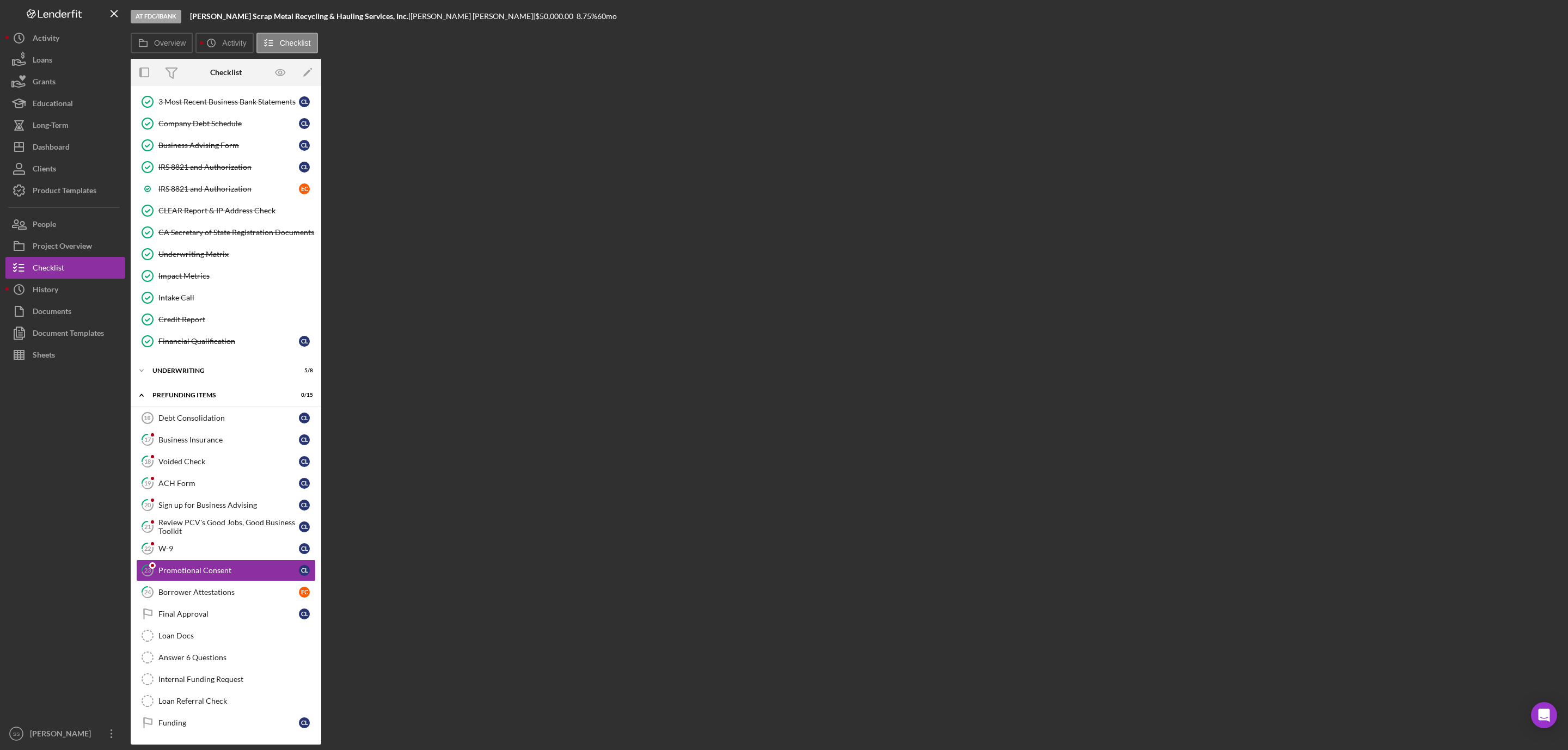
scroll to position [332, 0]
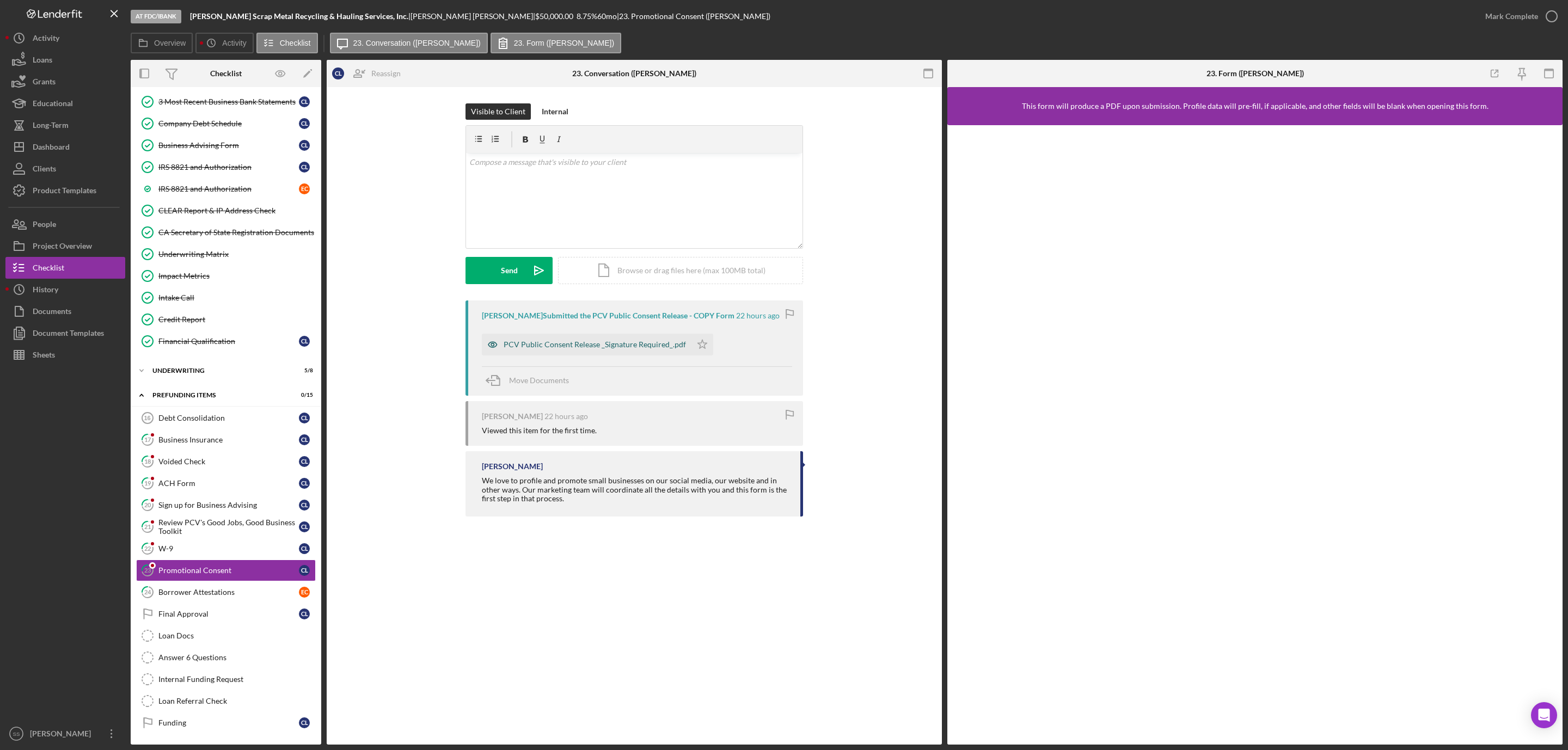
click at [624, 343] on div "PCV Public Consent Release _Signature Required_.pdf" at bounding box center [595, 344] width 183 height 9
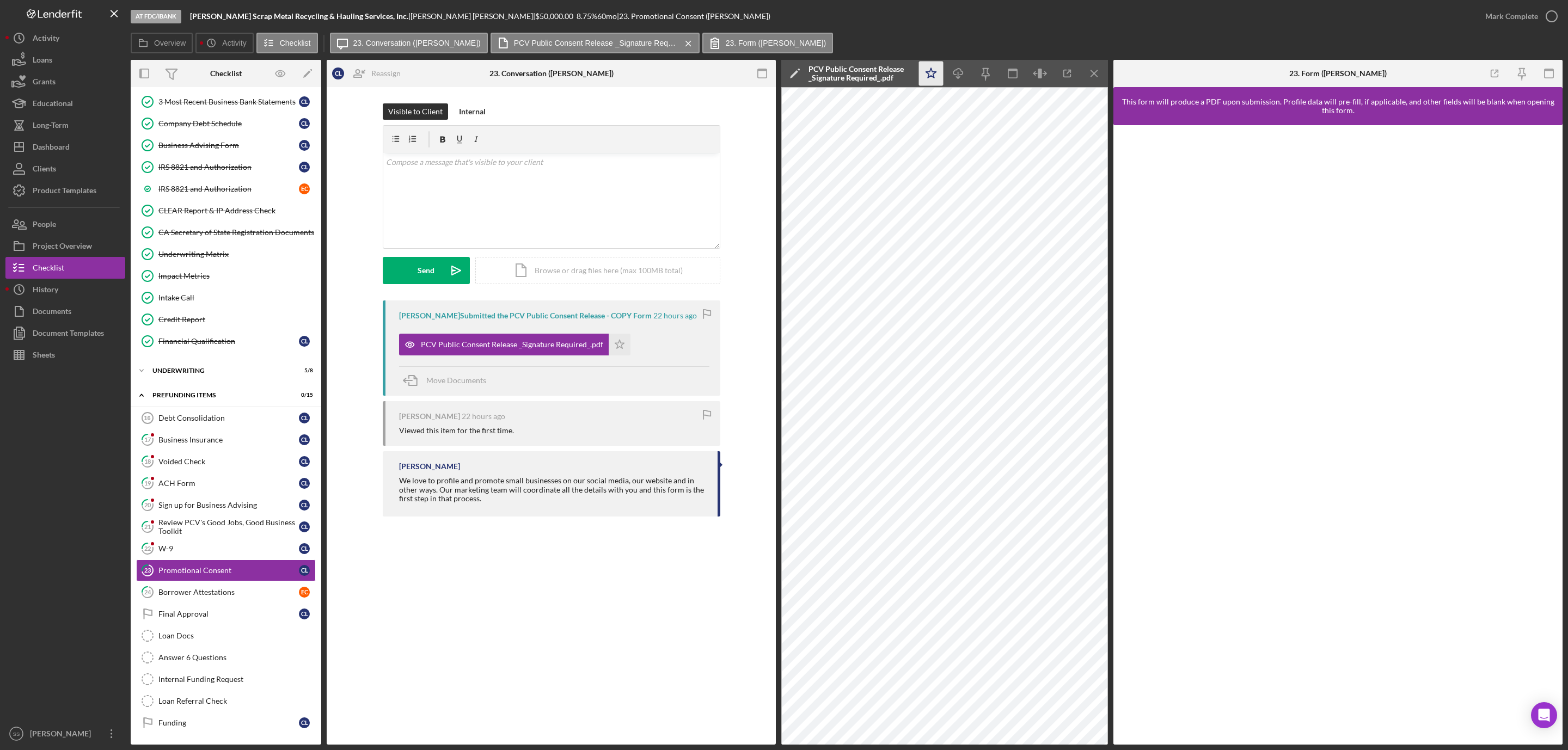
click at [938, 77] on icon "Icon/Star" at bounding box center [932, 74] width 25 height 25
click at [1548, 18] on icon "button" at bounding box center [1551, 16] width 28 height 28
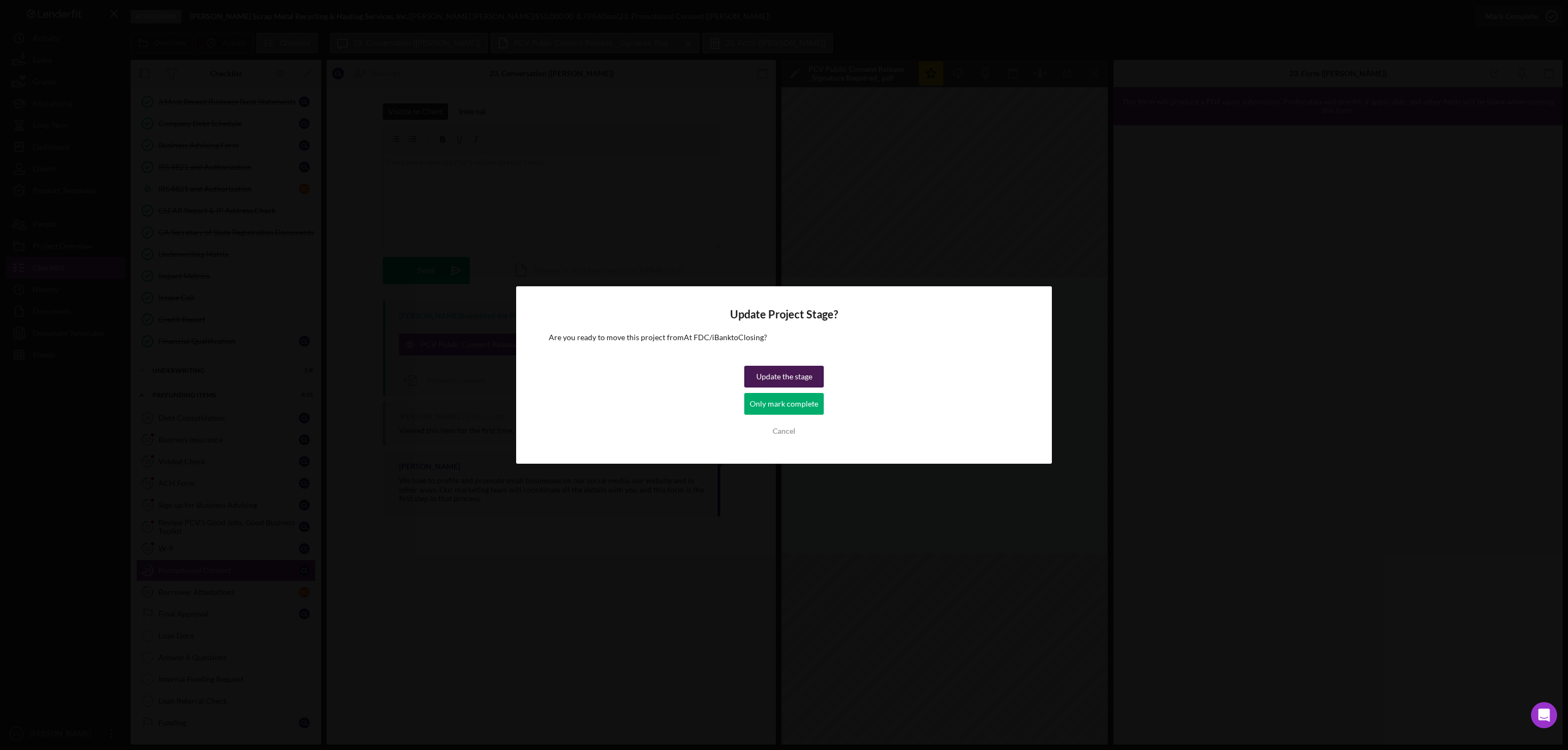
click at [781, 375] on div "Update the stage" at bounding box center [784, 376] width 56 height 22
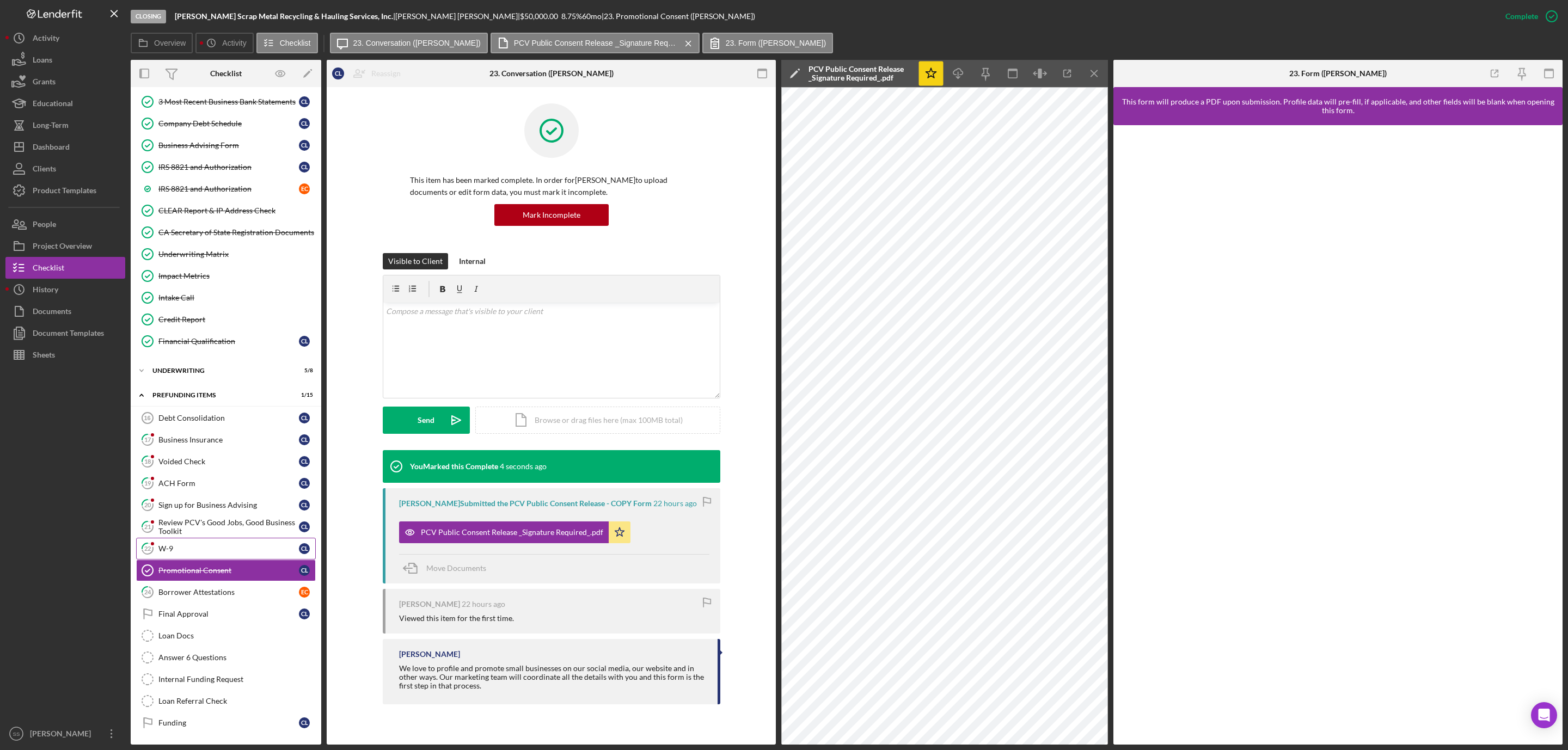
click at [208, 545] on div "W-9" at bounding box center [229, 549] width 140 height 9
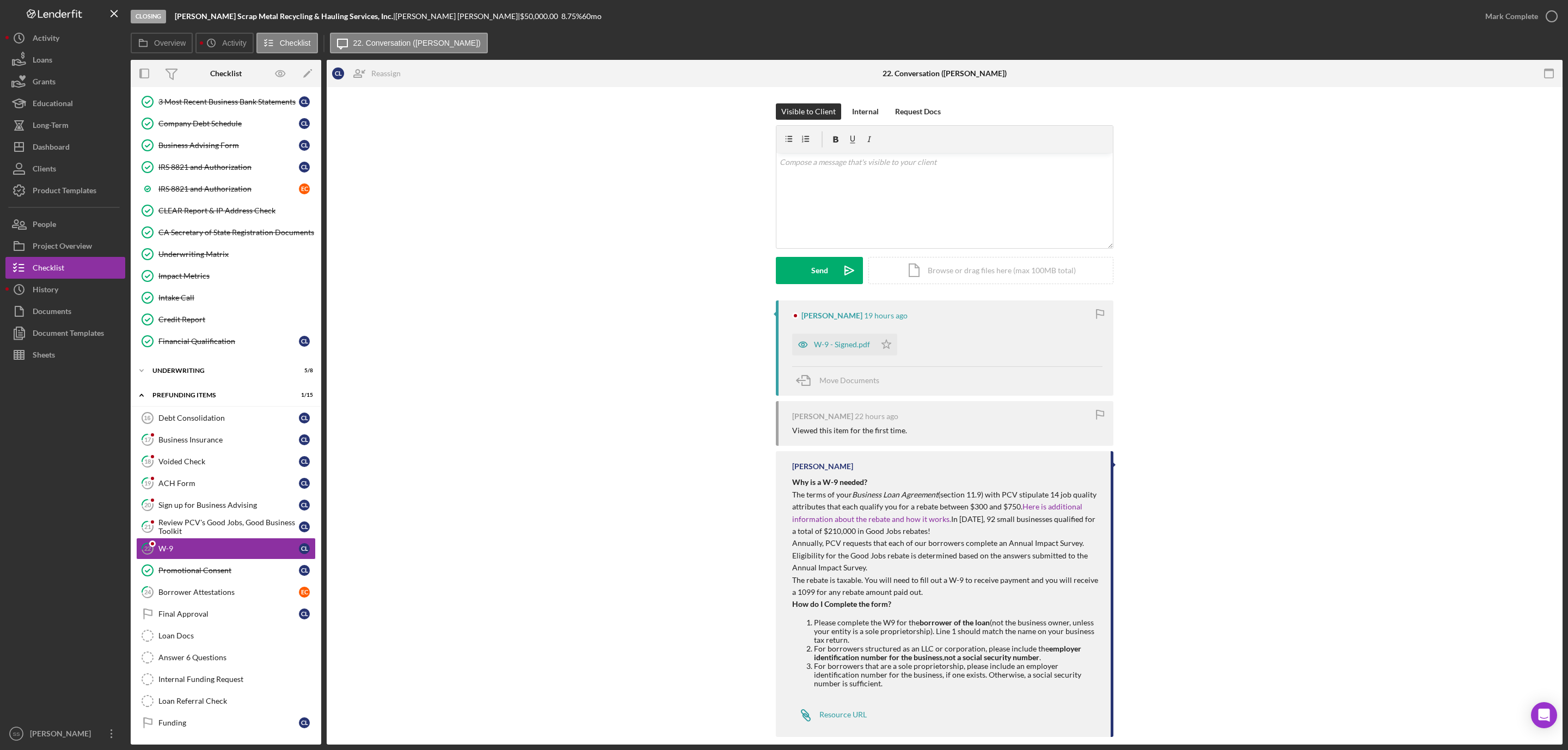
scroll to position [332, 0]
click at [825, 348] on div "W-9 - Signed.pdf" at bounding box center [841, 344] width 56 height 9
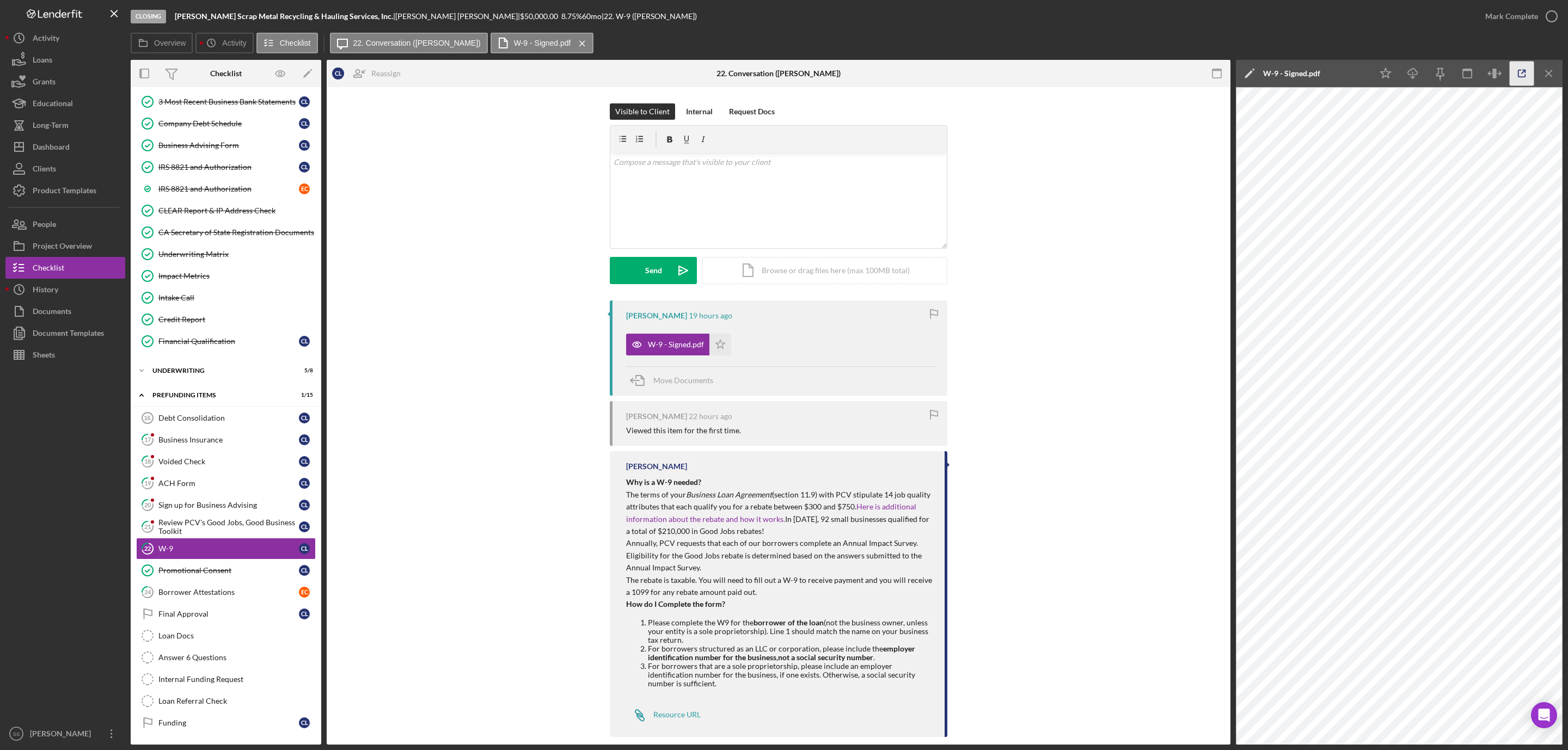
click at [1515, 74] on icon "button" at bounding box center [1522, 74] width 25 height 25
click at [221, 16] on b "[PERSON_NAME] Scrap Metal Recycling & Hauling Services, Inc." at bounding box center [284, 16] width 218 height 9
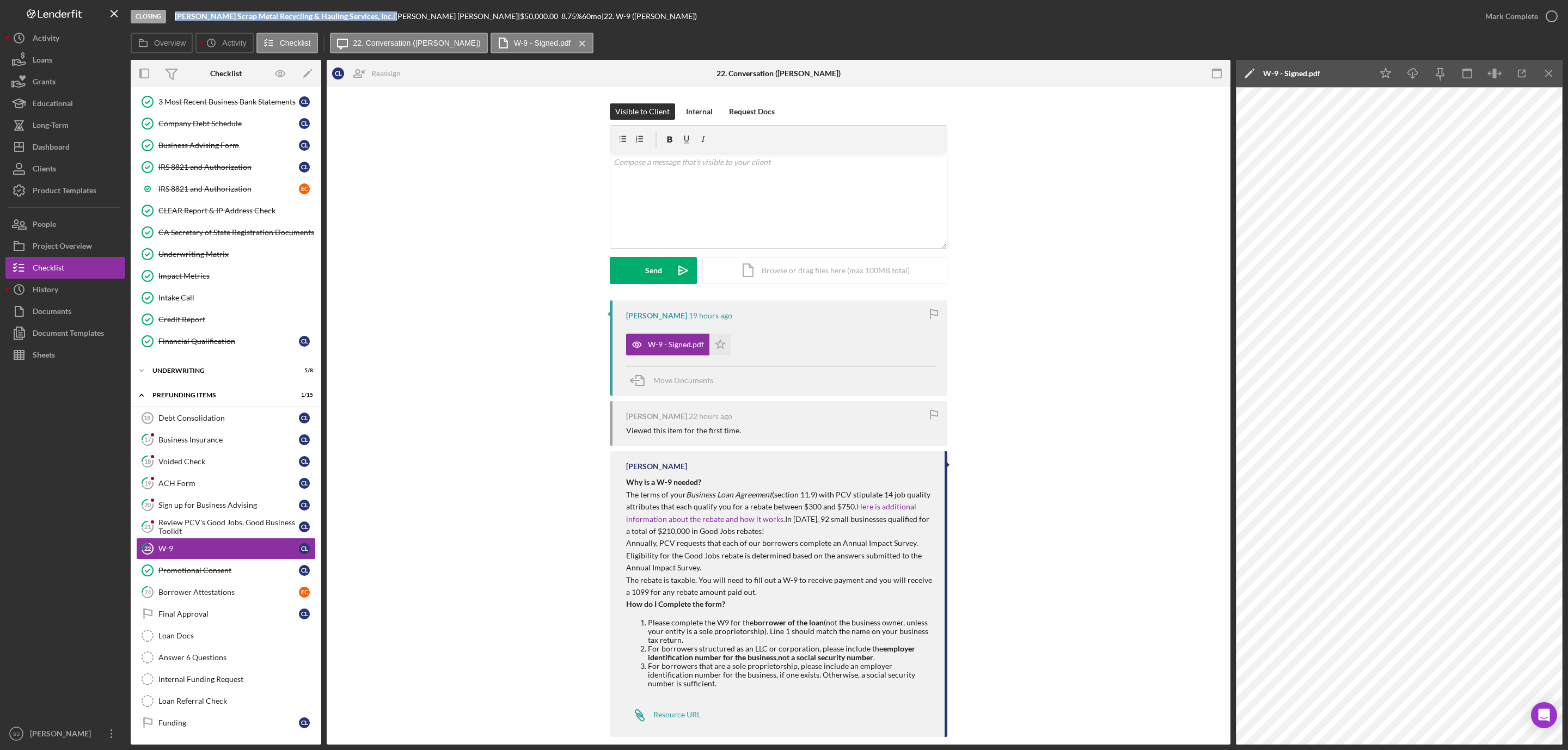
click at [221, 16] on b "[PERSON_NAME] Scrap Metal Recycling & Hauling Services, Inc." at bounding box center [284, 16] width 218 height 9
click at [627, 216] on div "v Color teal Color pink Remove color Add row above Add row below Add column bef…" at bounding box center [778, 200] width 336 height 95
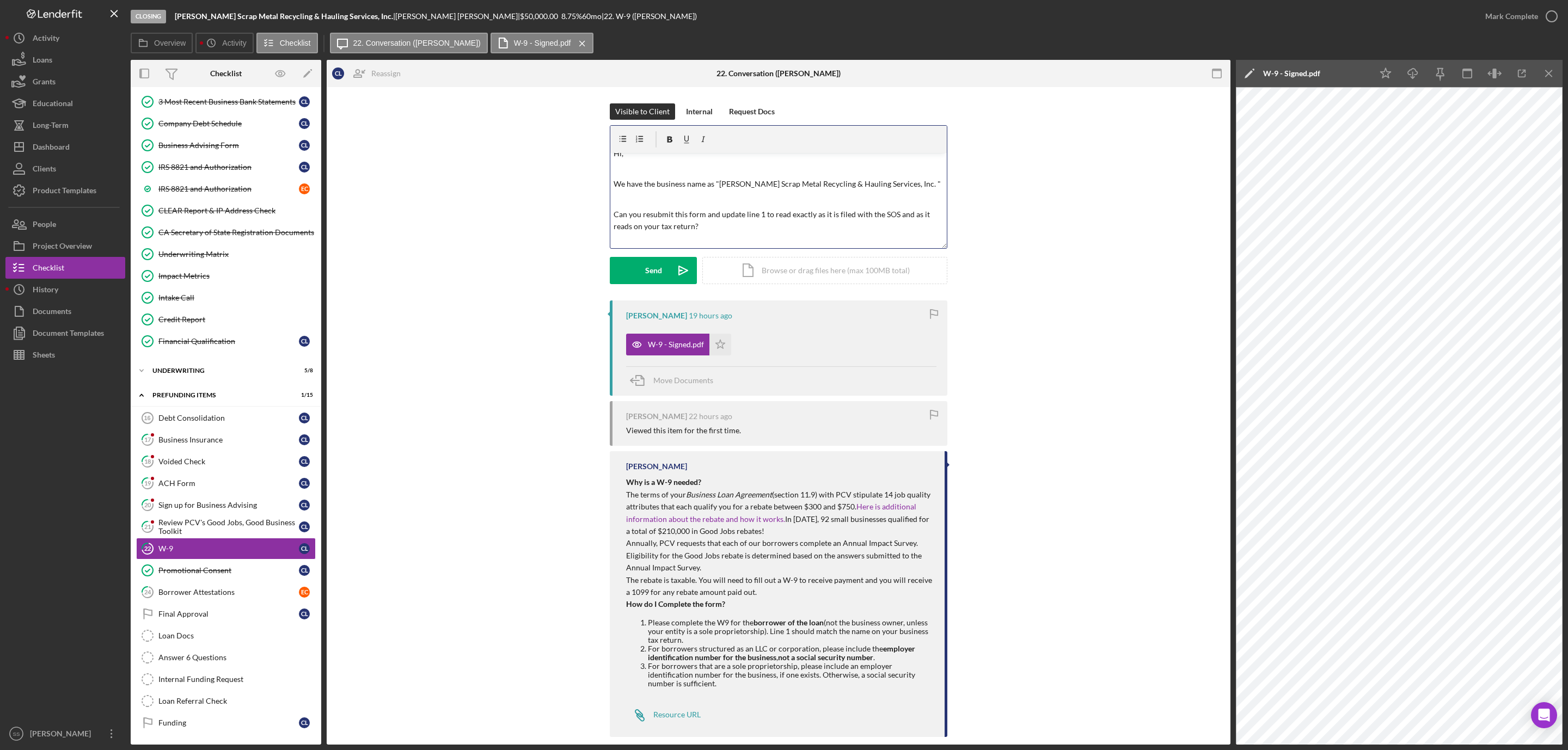
scroll to position [23, 0]
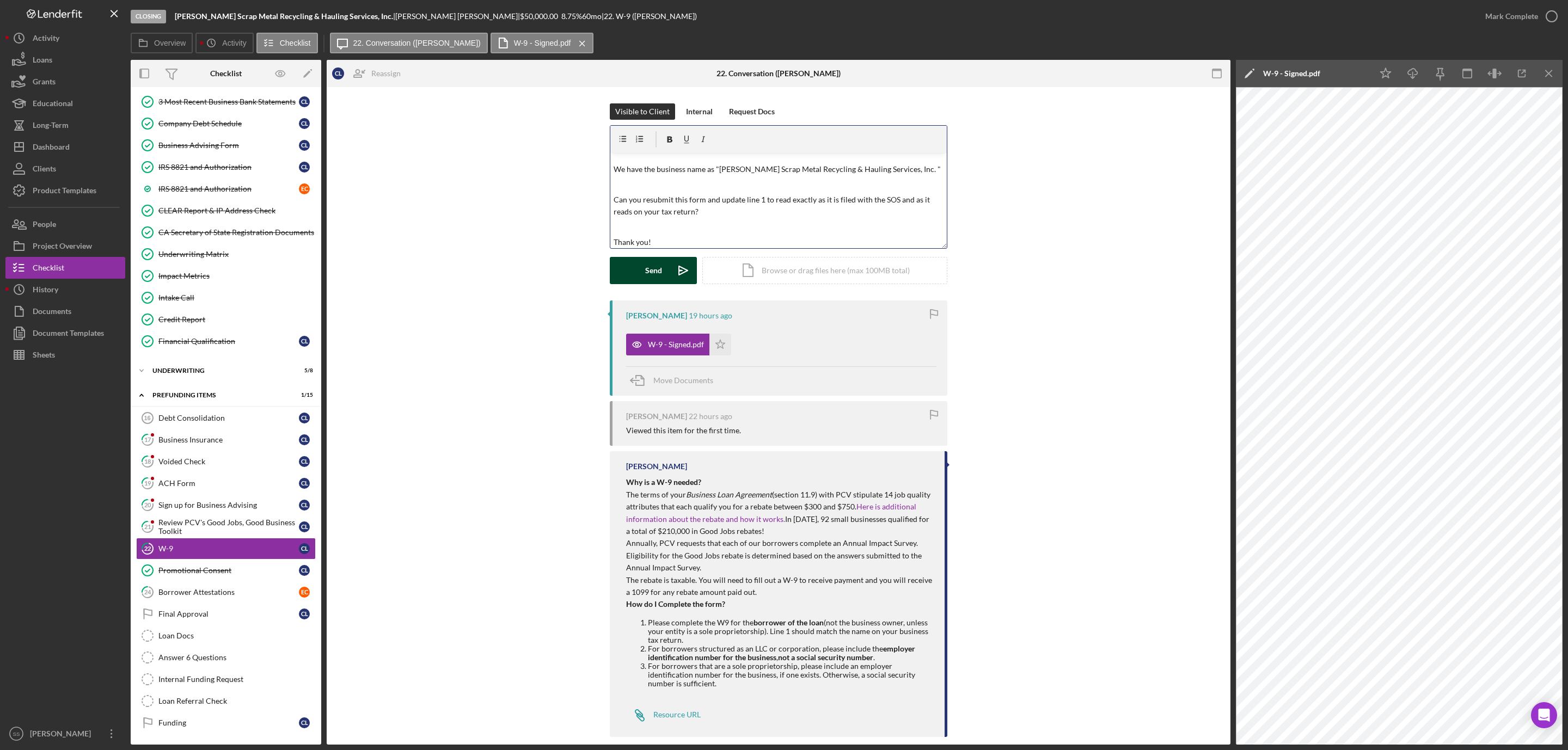
click at [629, 274] on button "Send Icon/icon-invite-send" at bounding box center [653, 271] width 87 height 28
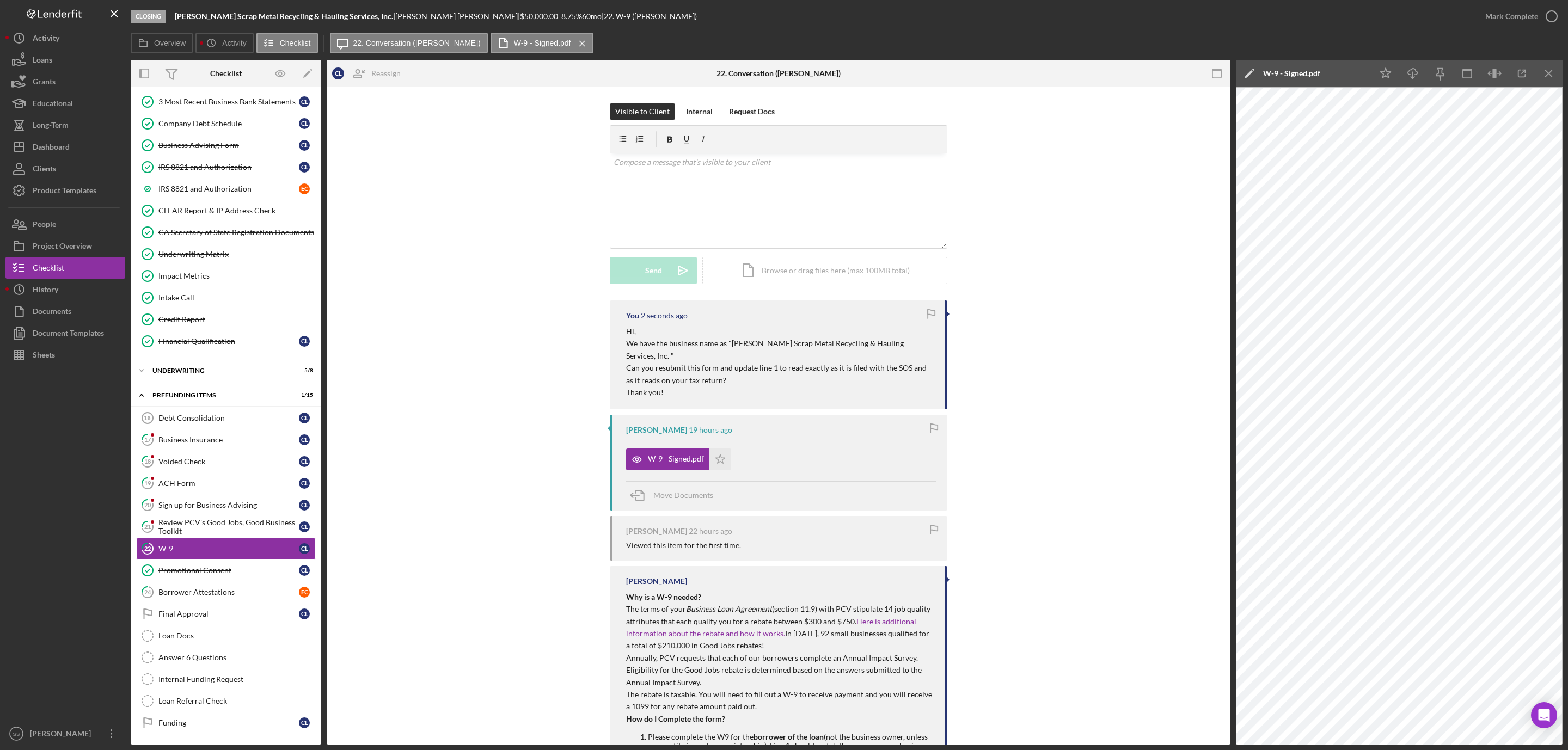
scroll to position [0, 0]
click at [251, 518] on div "Review PCV's Good Jobs, Good Business Toolkit" at bounding box center [229, 527] width 140 height 18
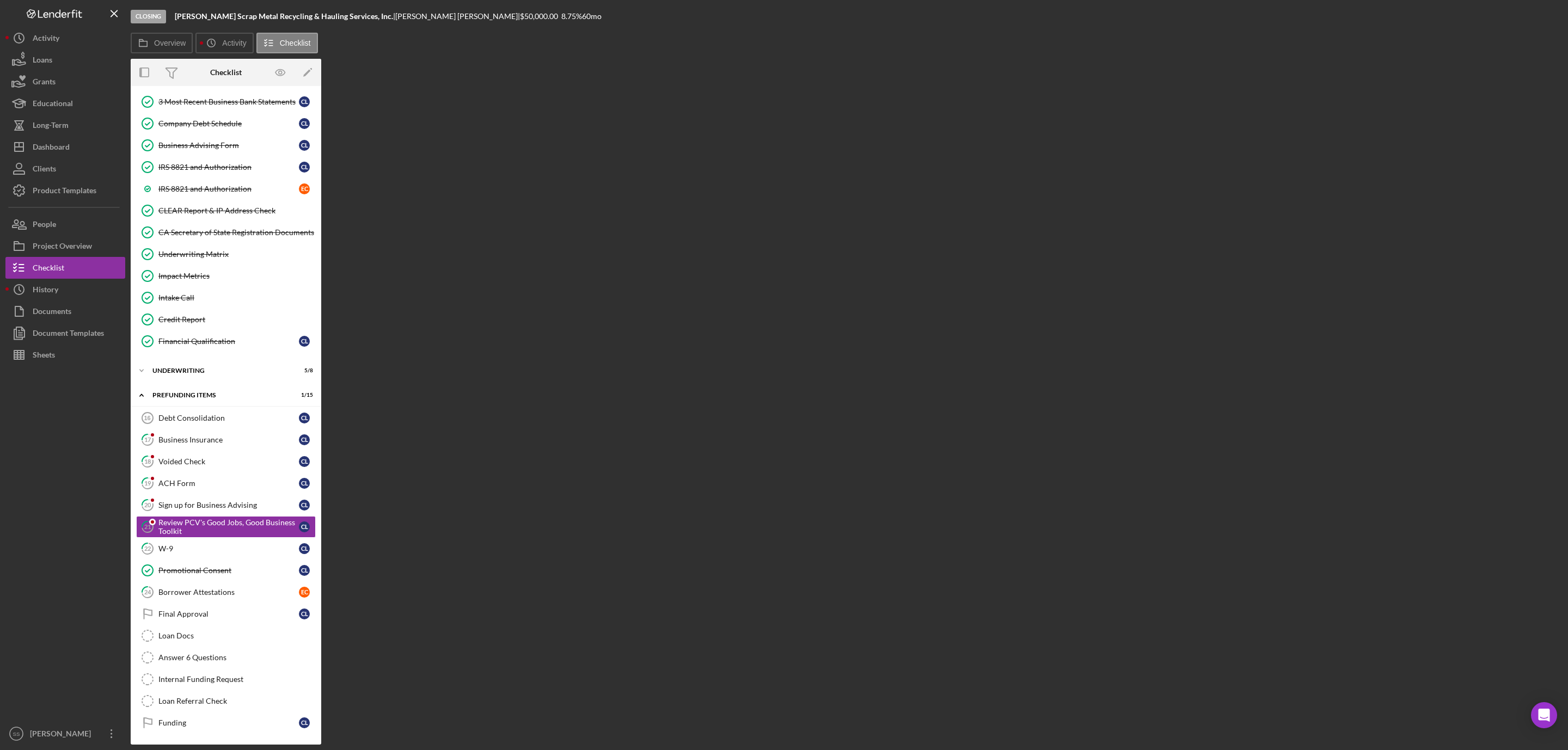
scroll to position [332, 0]
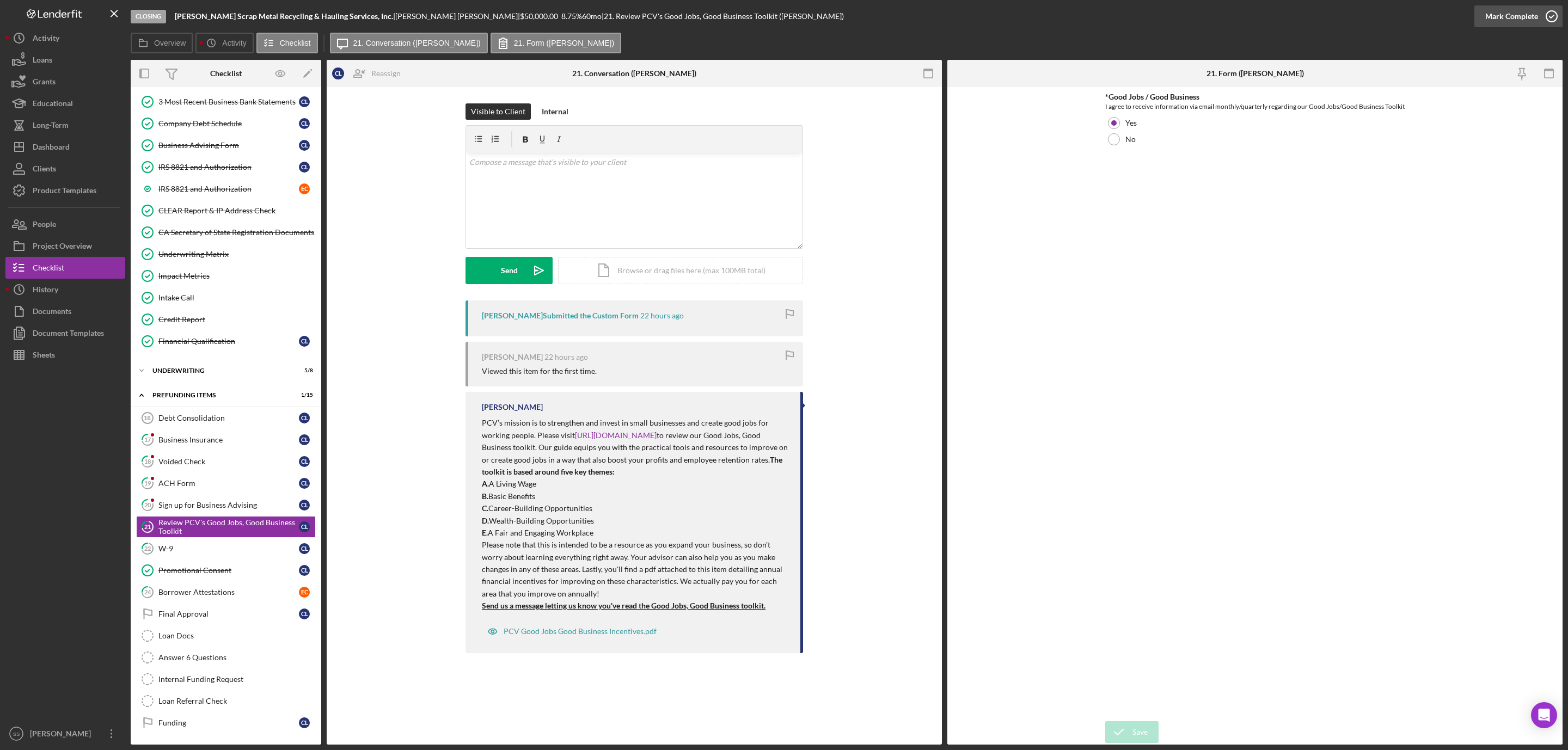
click at [1553, 13] on icon "button" at bounding box center [1551, 16] width 28 height 28
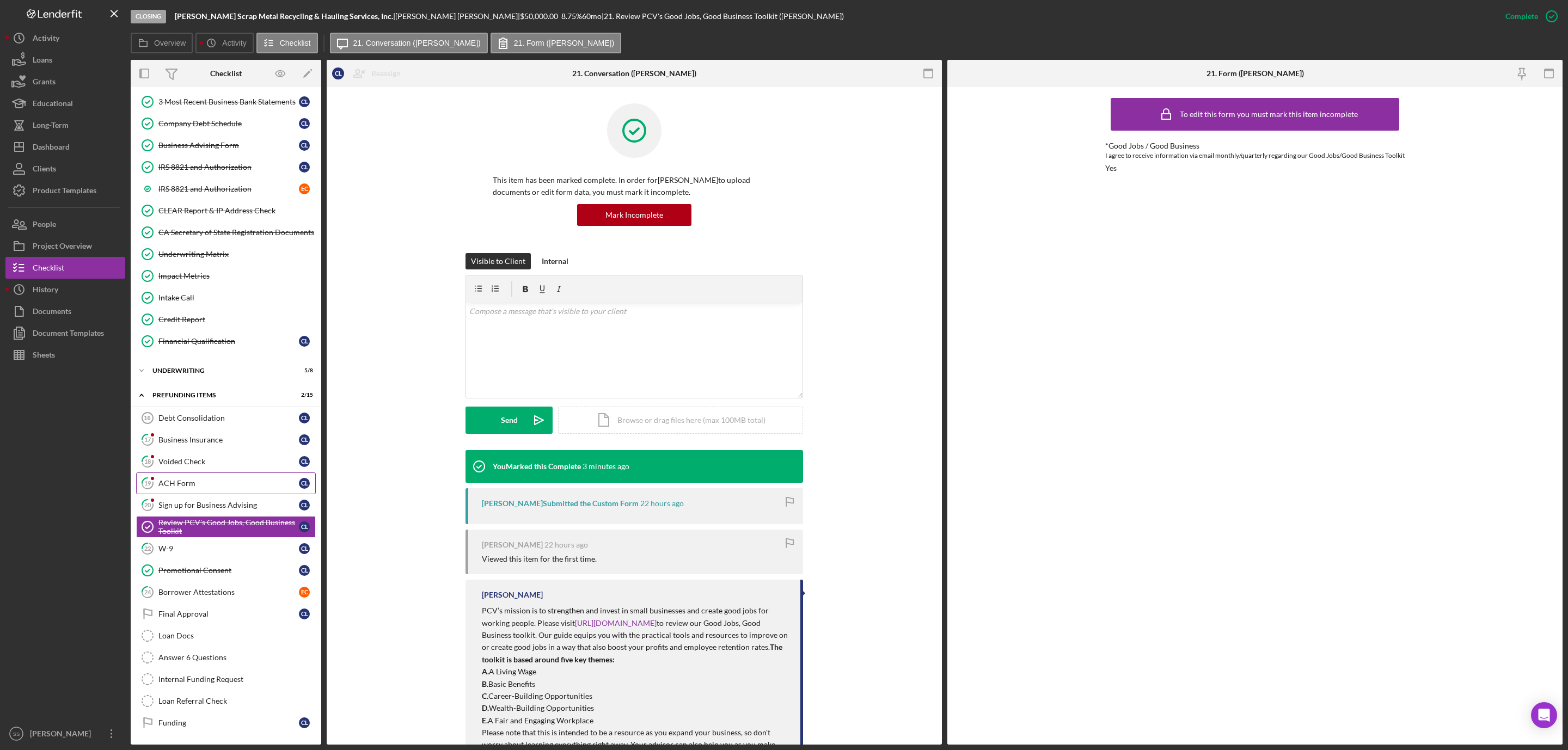
drag, startPoint x: 242, startPoint y: 495, endPoint x: 268, endPoint y: 484, distance: 28.2
click at [242, 495] on link "20 Sign up for Business Advising C L" at bounding box center [225, 505] width 179 height 22
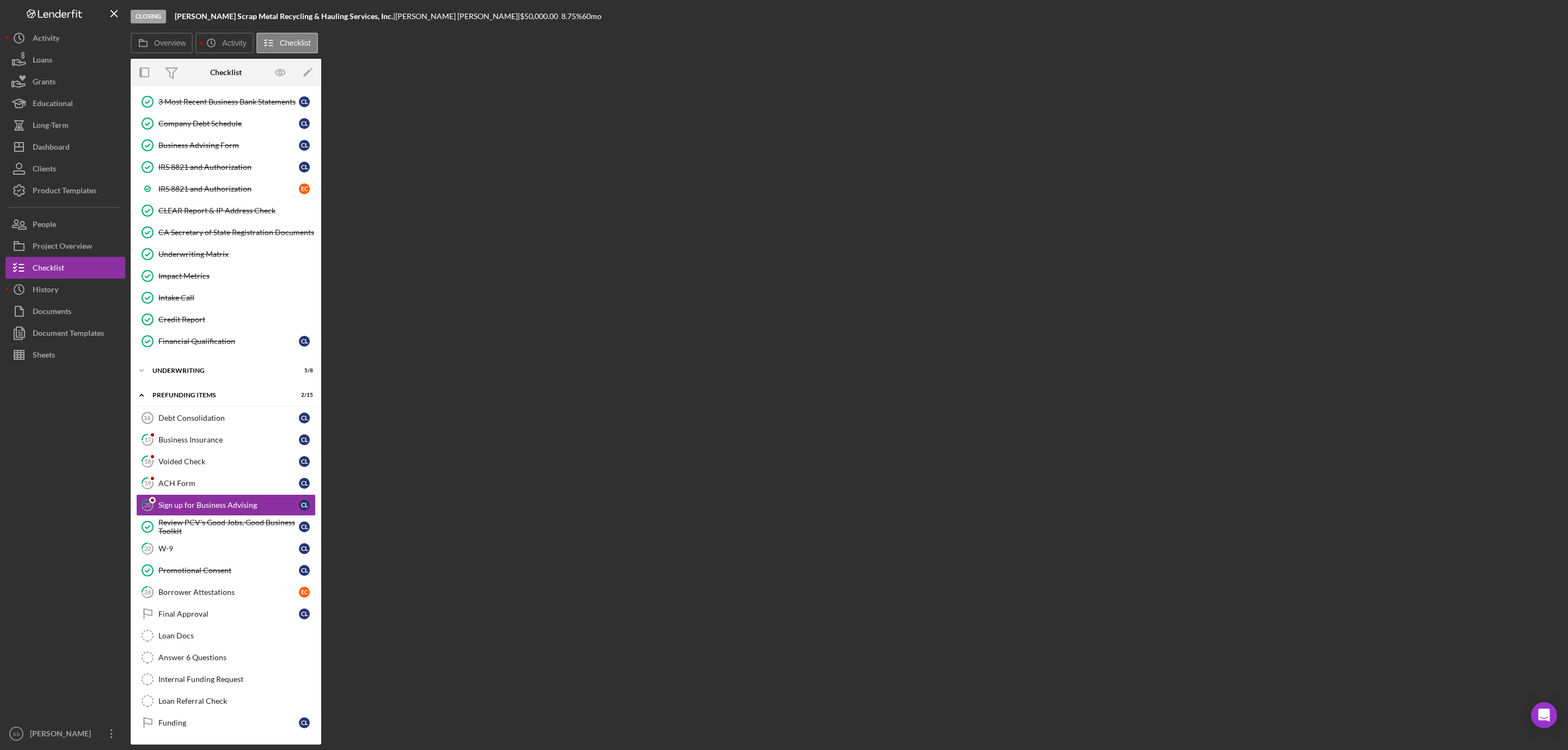
scroll to position [332, 0]
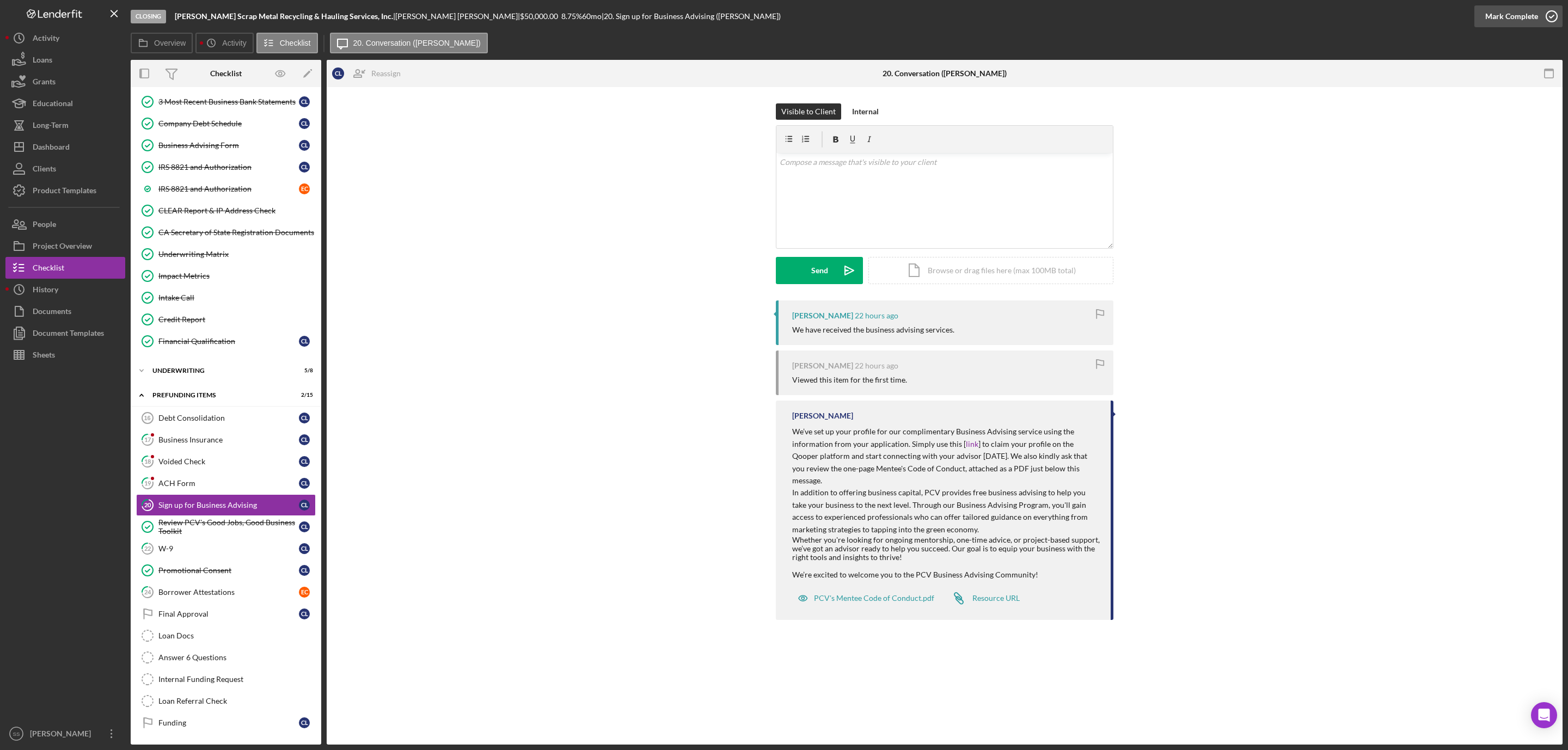
click at [1556, 7] on icon "button" at bounding box center [1551, 16] width 28 height 28
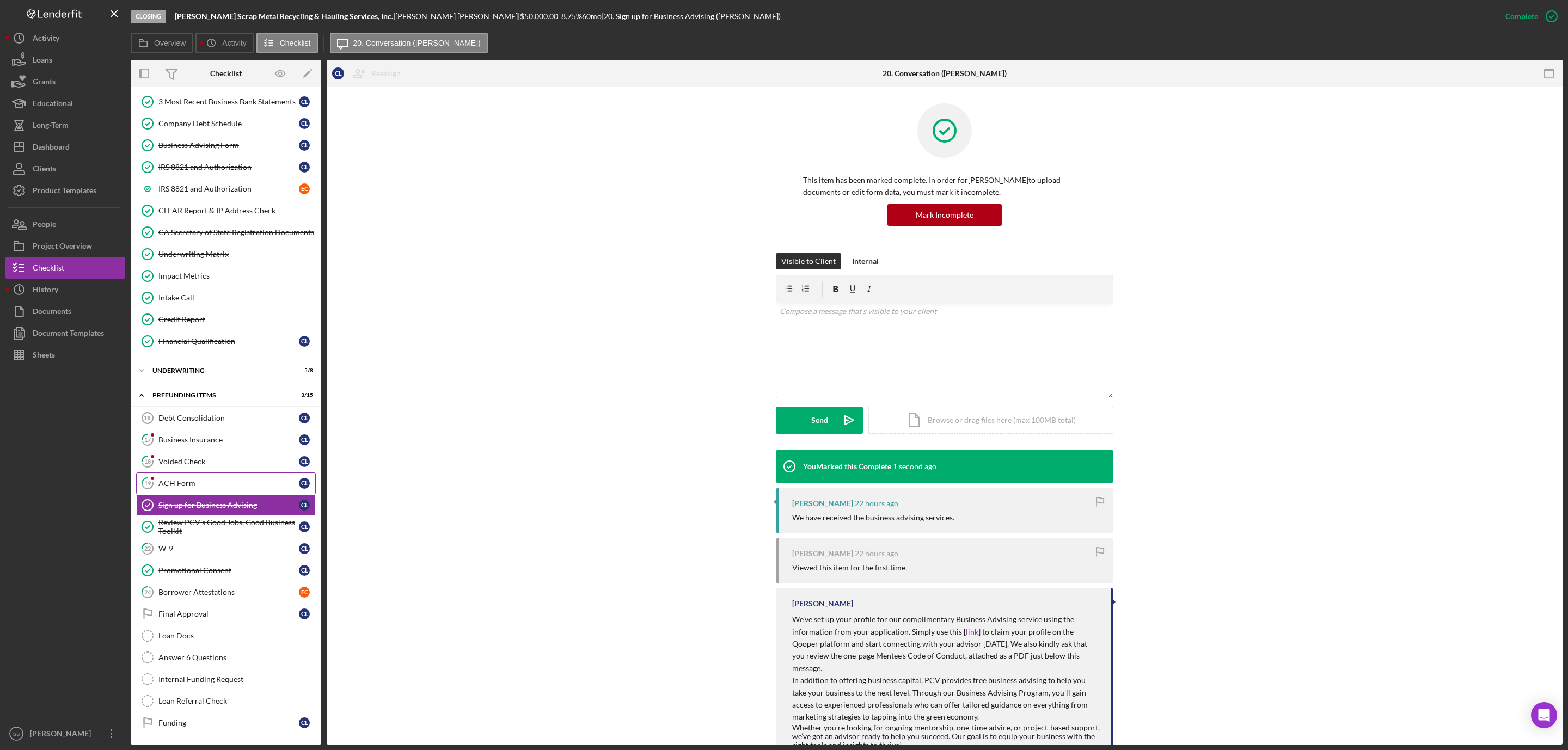
click at [214, 480] on div "ACH Form" at bounding box center [229, 484] width 140 height 9
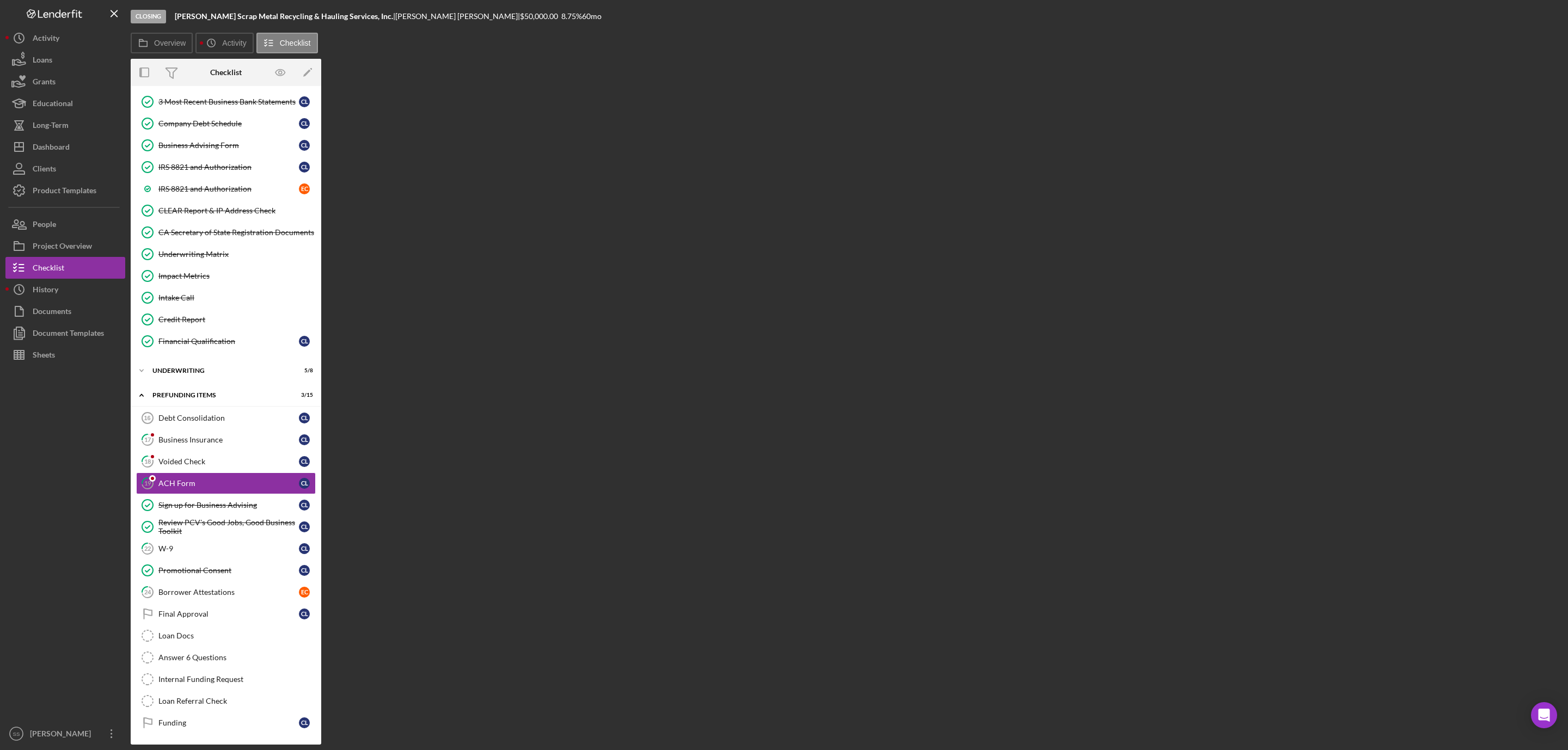
scroll to position [332, 0]
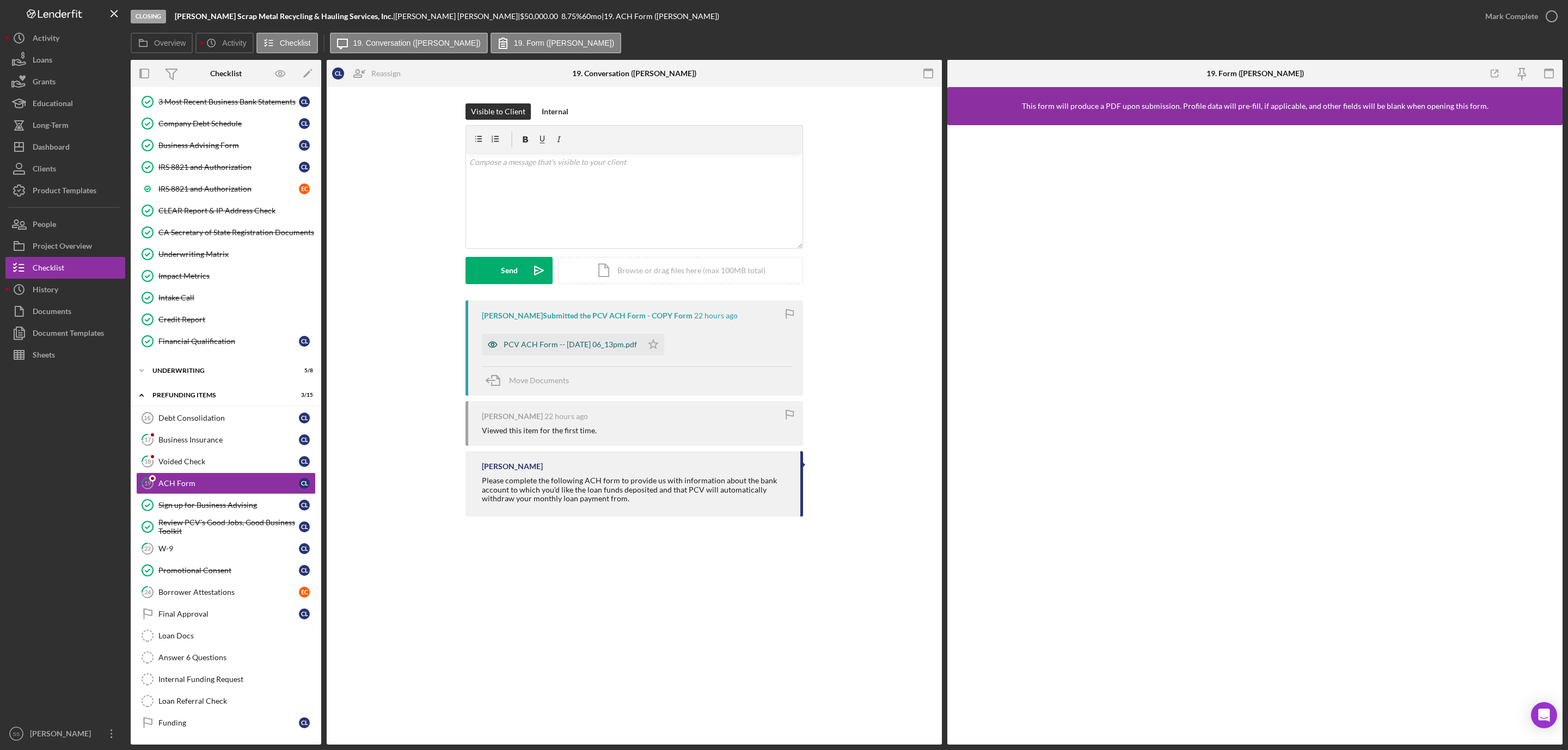
click at [608, 351] on div "PCV ACH Form -- [DATE] 06_13pm.pdf" at bounding box center [562, 344] width 161 height 22
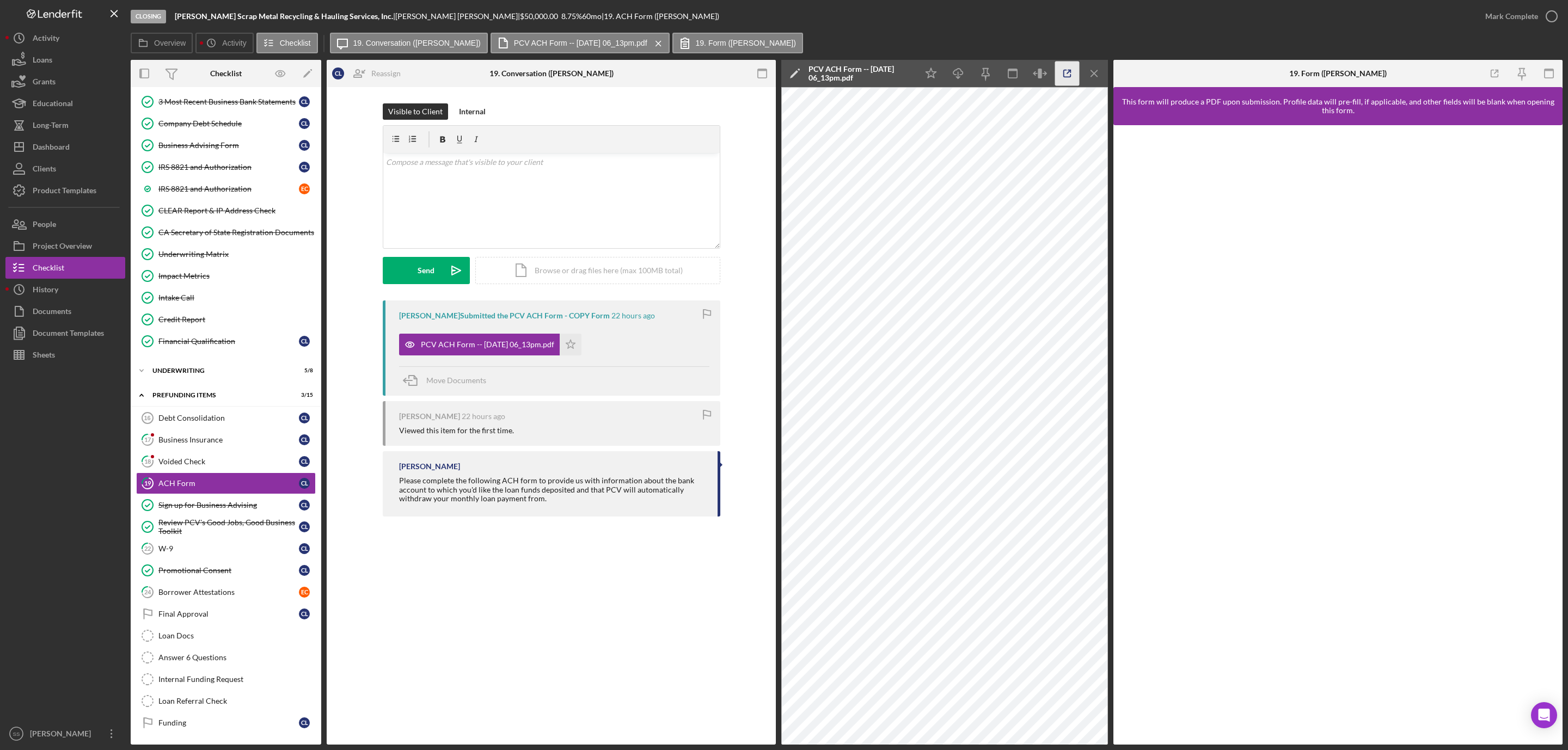
click at [1068, 77] on icon "button" at bounding box center [1068, 74] width 7 height 7
click at [213, 461] on link "18 Voided Check C L" at bounding box center [225, 462] width 179 height 22
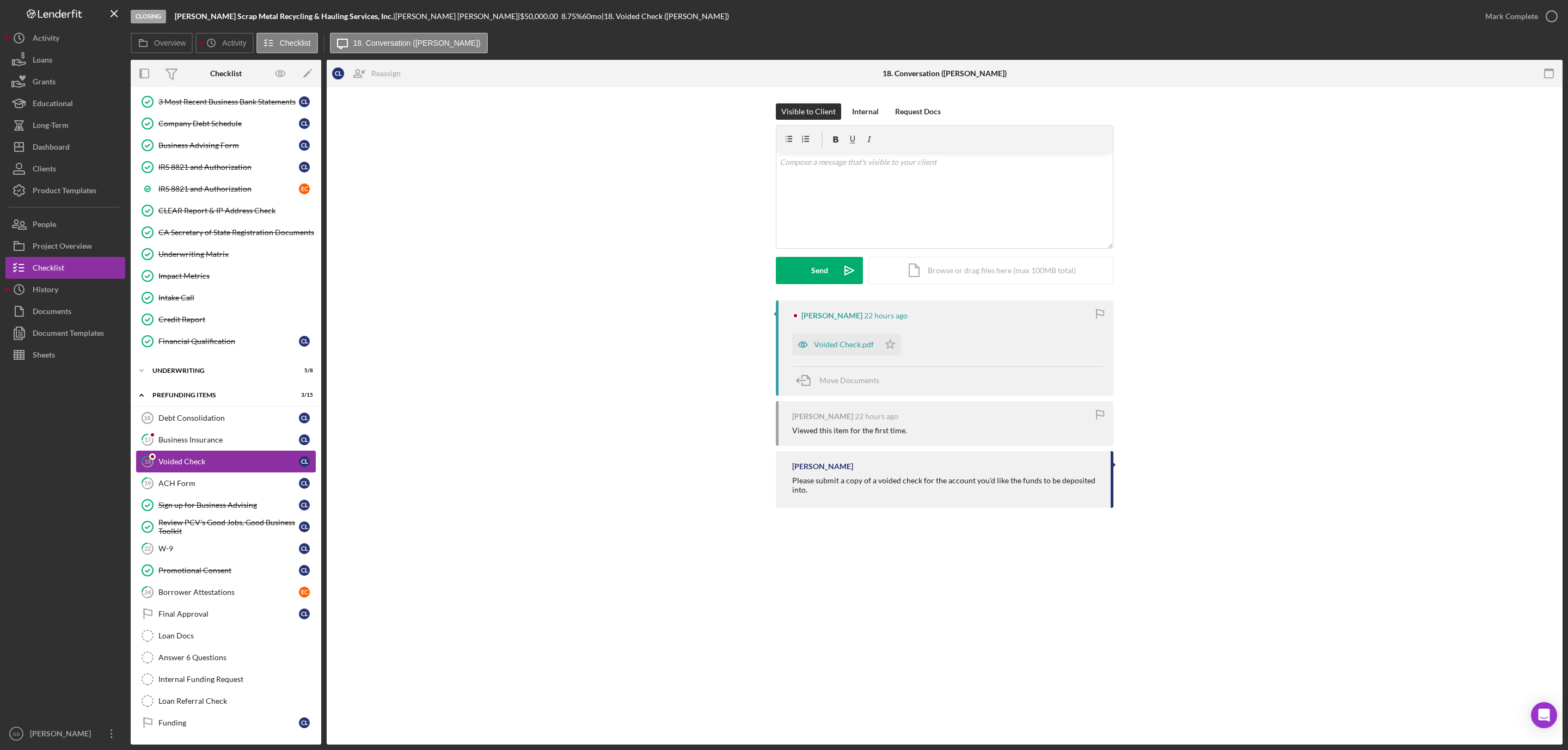
scroll to position [332, 0]
click at [842, 340] on div "Voided Check.pdf" at bounding box center [836, 344] width 87 height 22
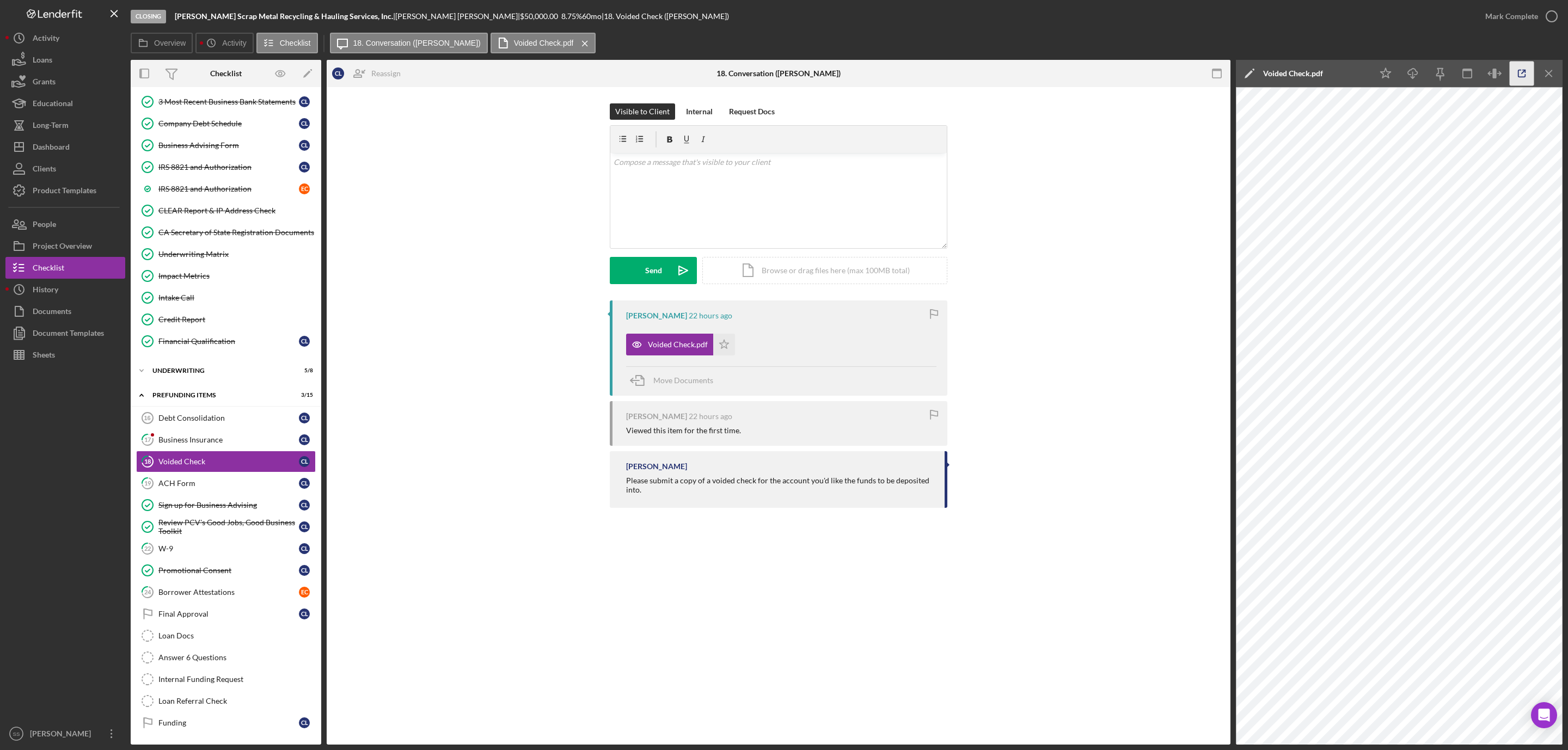
click at [1521, 69] on icon "button" at bounding box center [1522, 74] width 25 height 25
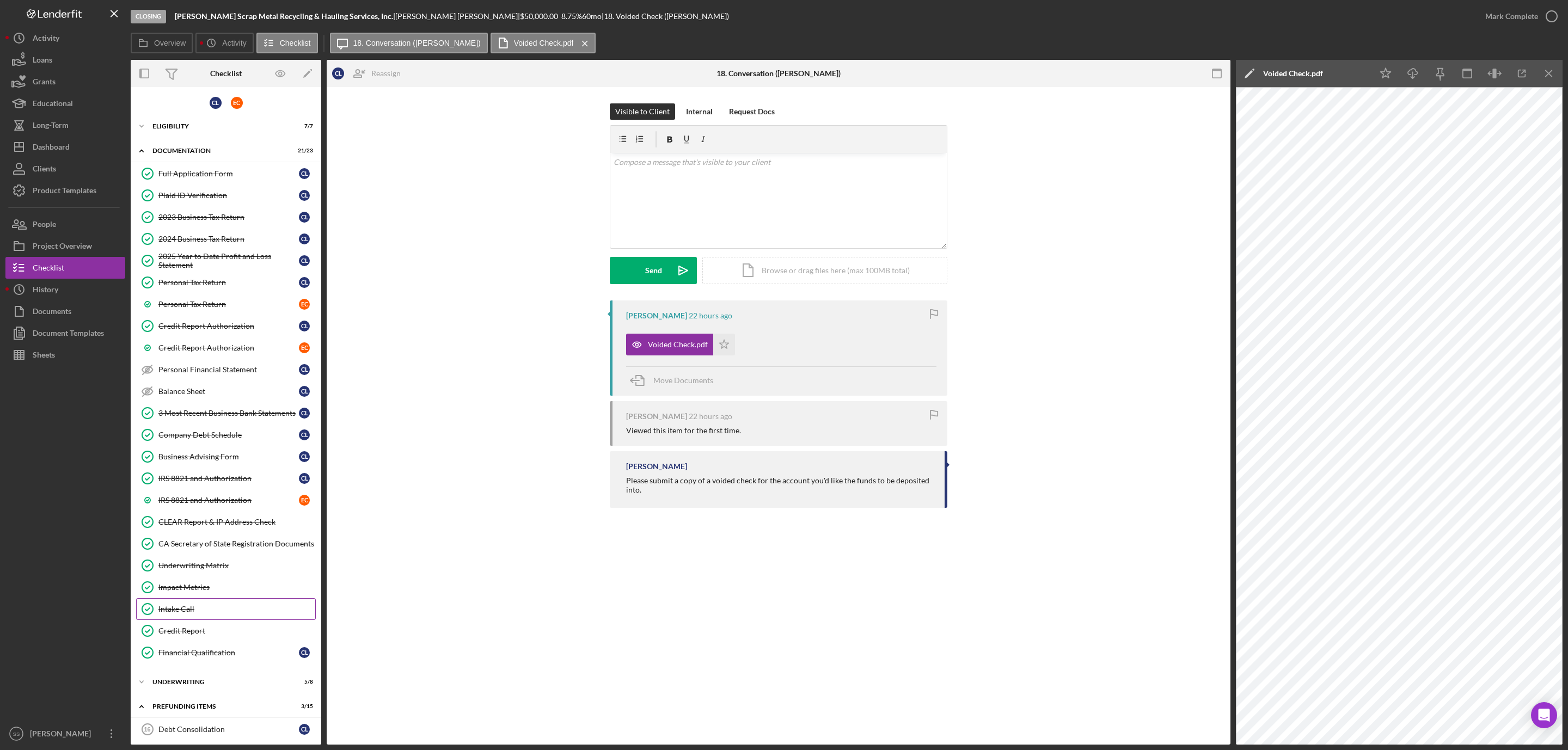
scroll to position [0, 0]
click at [229, 414] on div "3 Most Recent Business Bank Statements" at bounding box center [229, 414] width 140 height 9
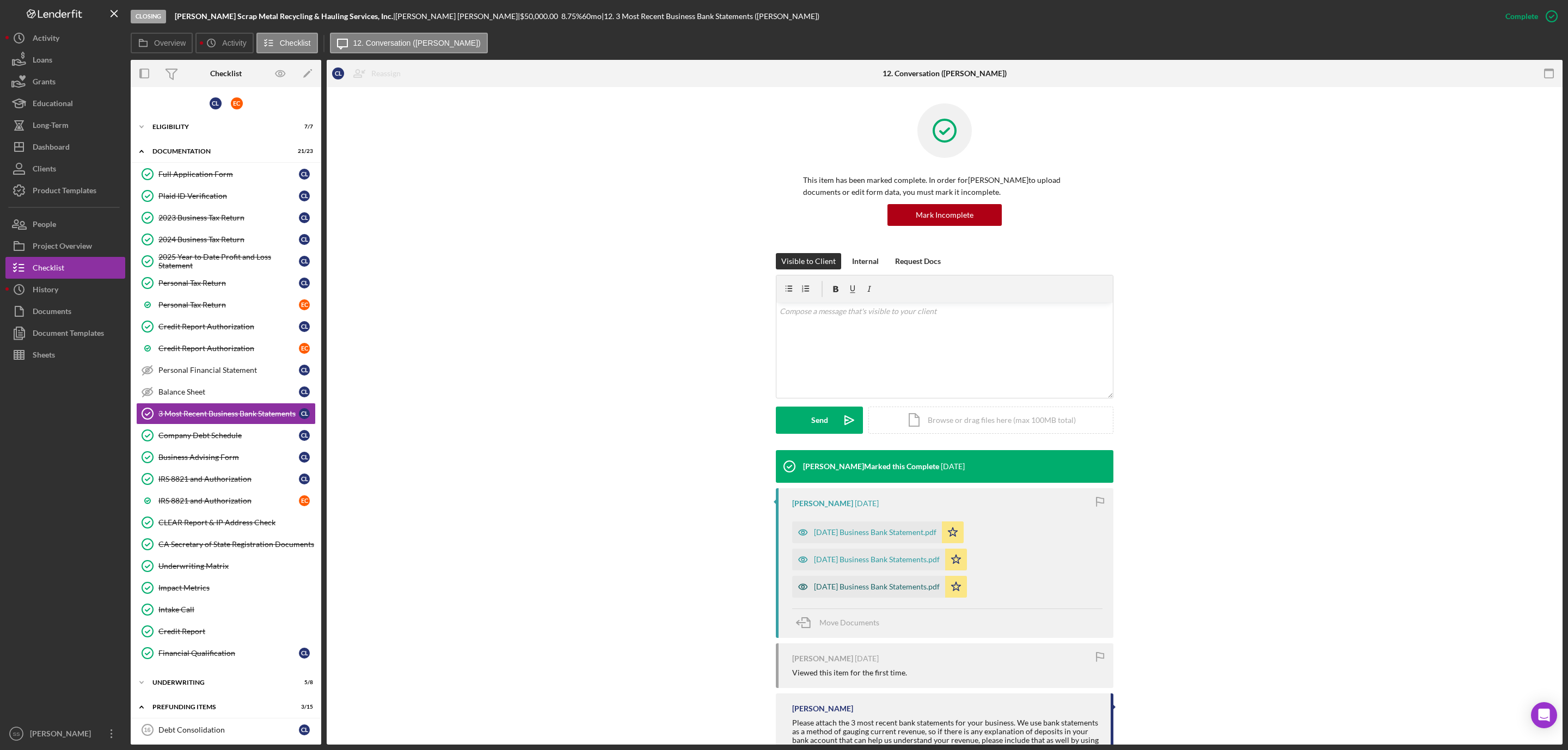
click at [867, 587] on div "[DATE] Business Bank Statements.pdf" at bounding box center [877, 587] width 126 height 9
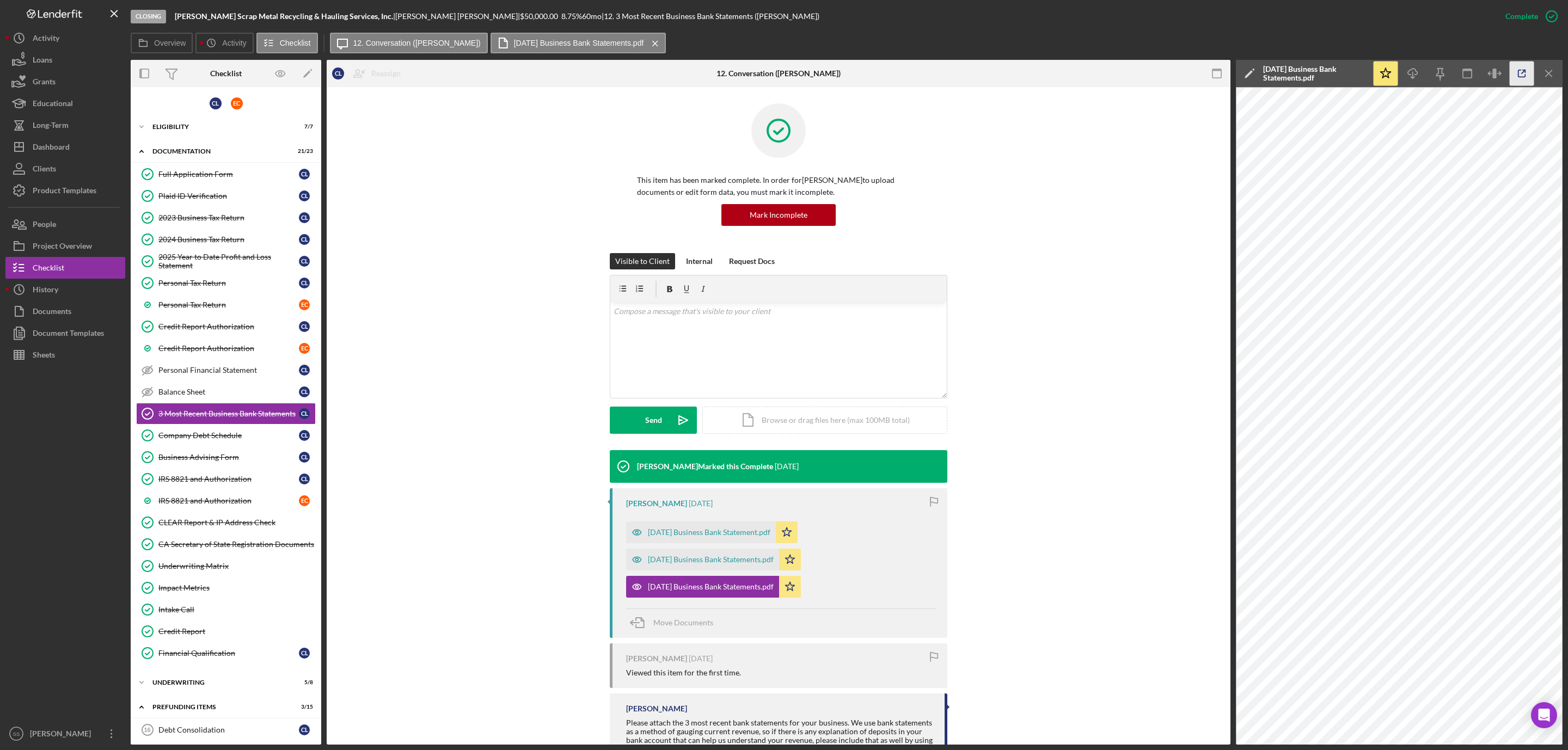
click at [1525, 71] on line "button" at bounding box center [1524, 72] width 4 height 4
click at [229, 353] on div "Credit Report Authorization" at bounding box center [229, 349] width 140 height 9
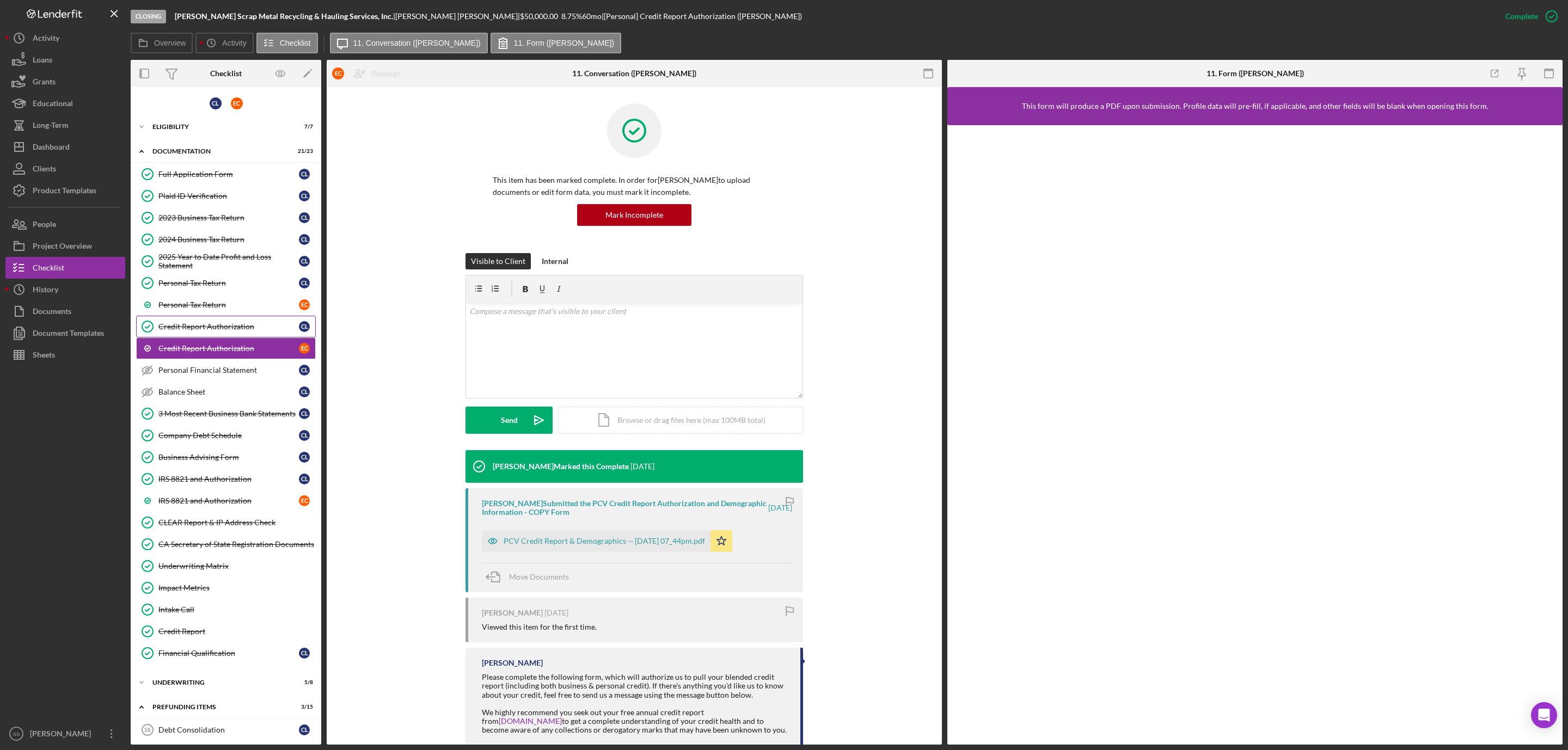
click at [227, 328] on div "Credit Report Authorization" at bounding box center [229, 327] width 140 height 9
